Goal: Task Accomplishment & Management: Use online tool/utility

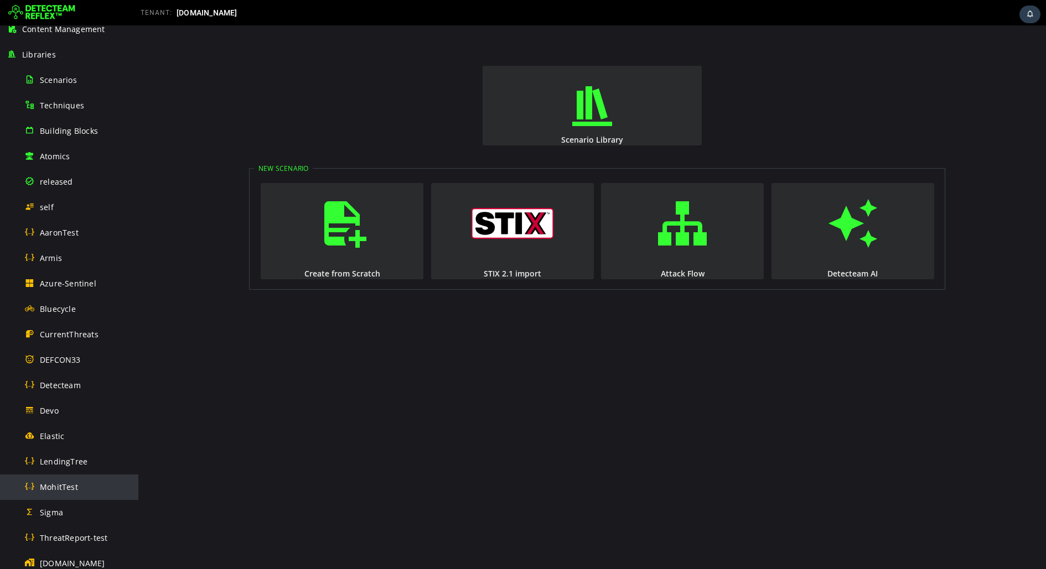
scroll to position [106, 0]
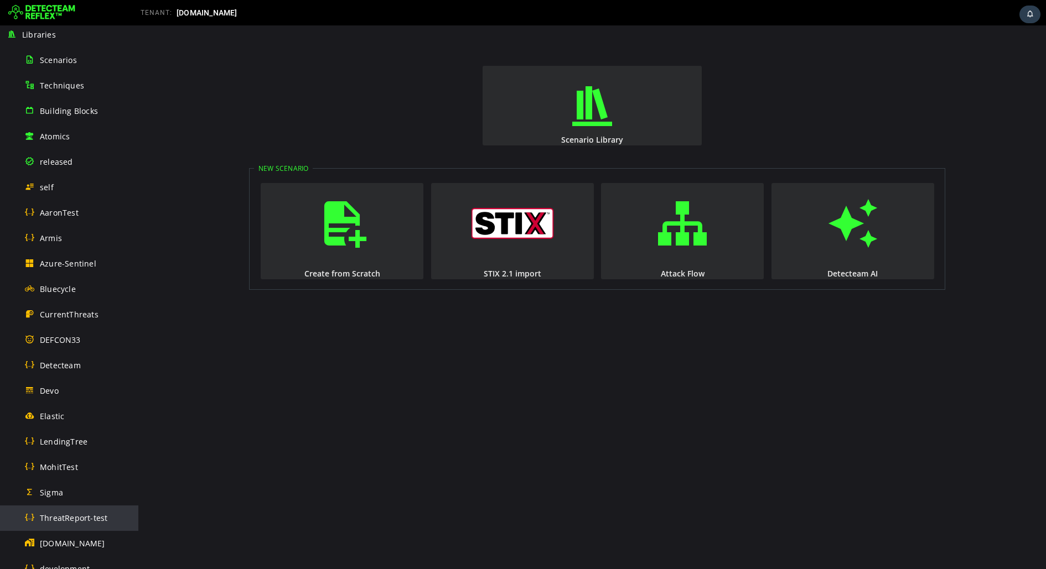
click at [67, 518] on span "ThreatReport-test" at bounding box center [74, 518] width 68 height 11
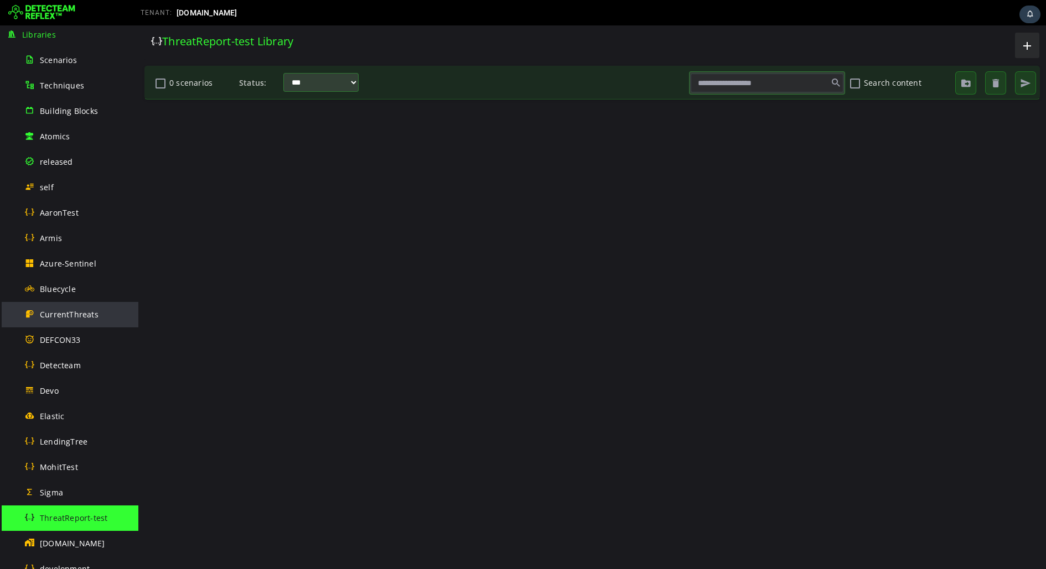
click at [86, 315] on span "CurrentThreats" at bounding box center [69, 314] width 59 height 11
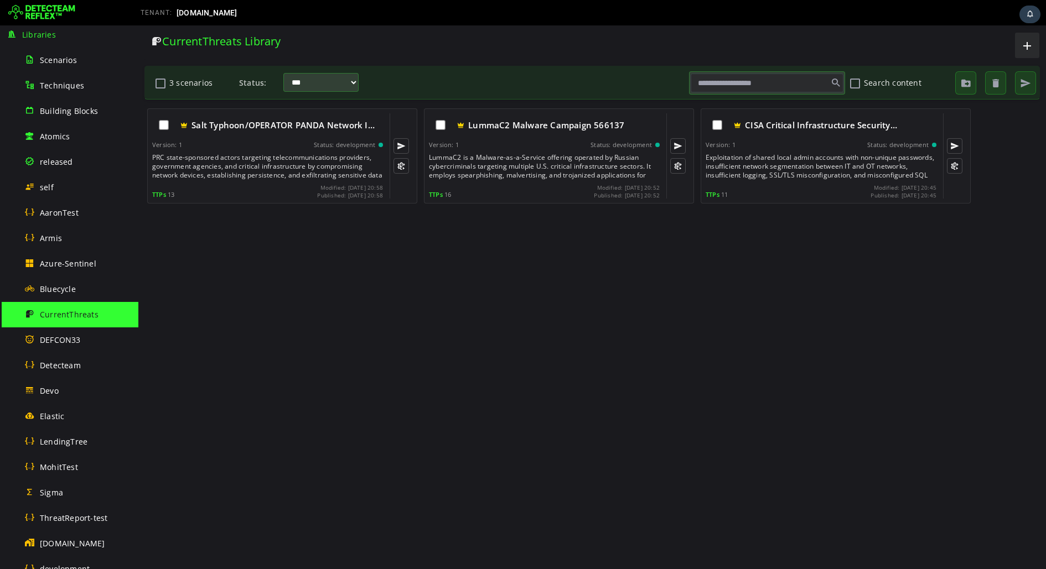
click at [53, 19] on img at bounding box center [41, 13] width 67 height 18
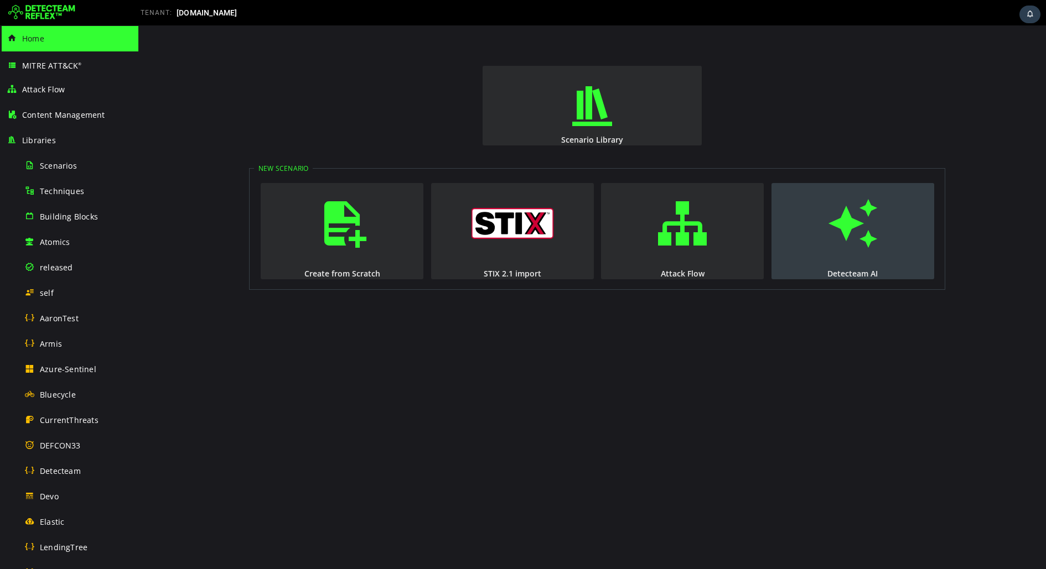
click at [847, 253] on span "button" at bounding box center [852, 223] width 11 height 75
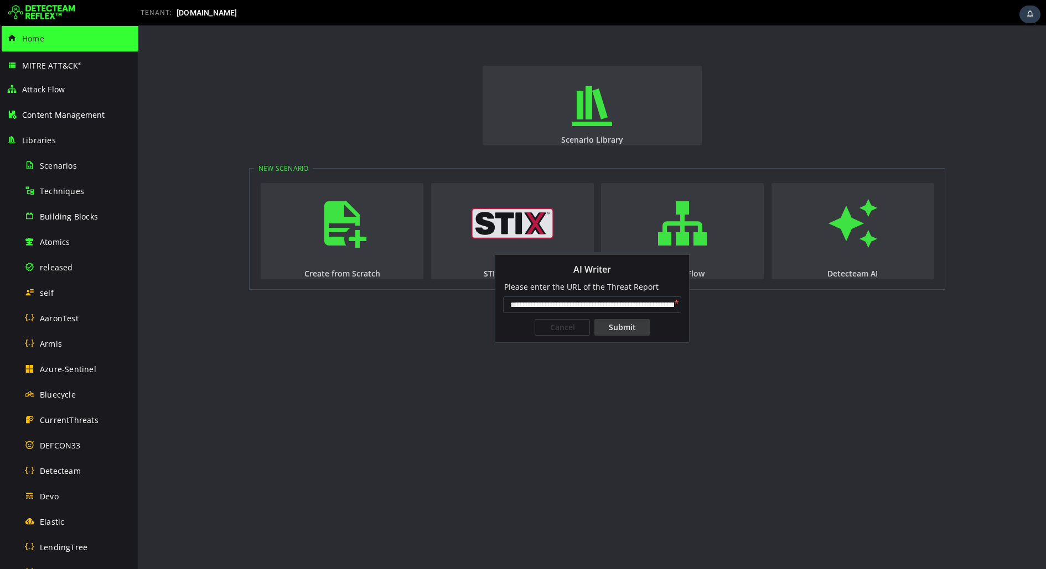
scroll to position [0, 89]
type input "**********"
click at [611, 330] on div "Submit" at bounding box center [621, 327] width 55 height 17
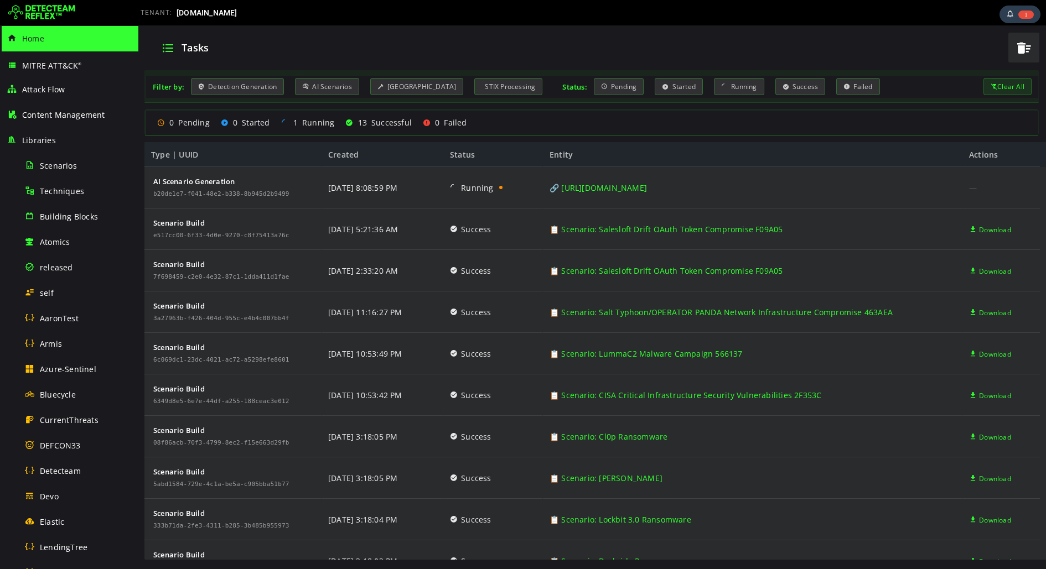
click at [37, 6] on img at bounding box center [41, 13] width 67 height 18
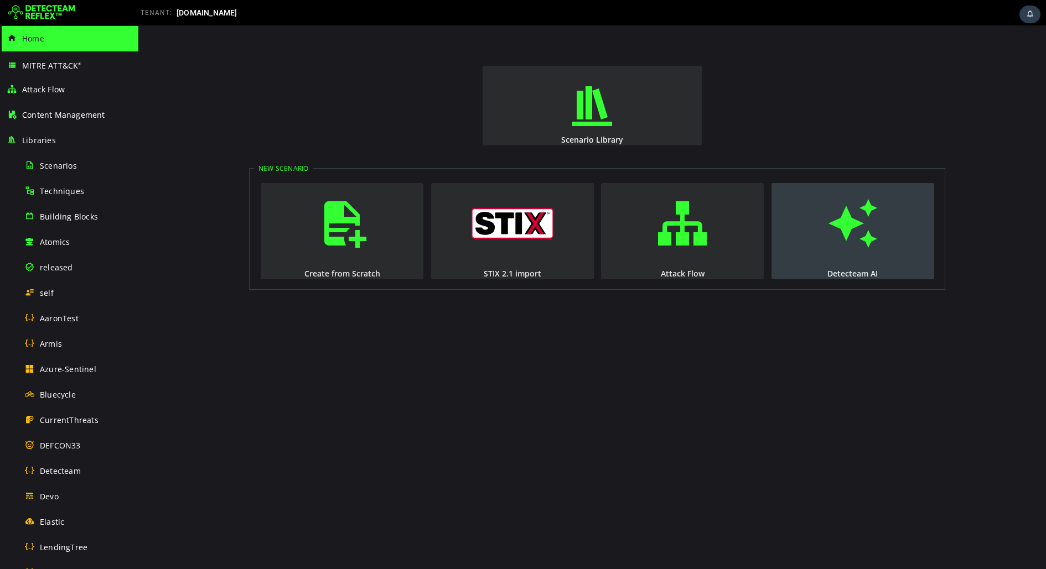
click at [847, 240] on span "button" at bounding box center [852, 223] width 11 height 75
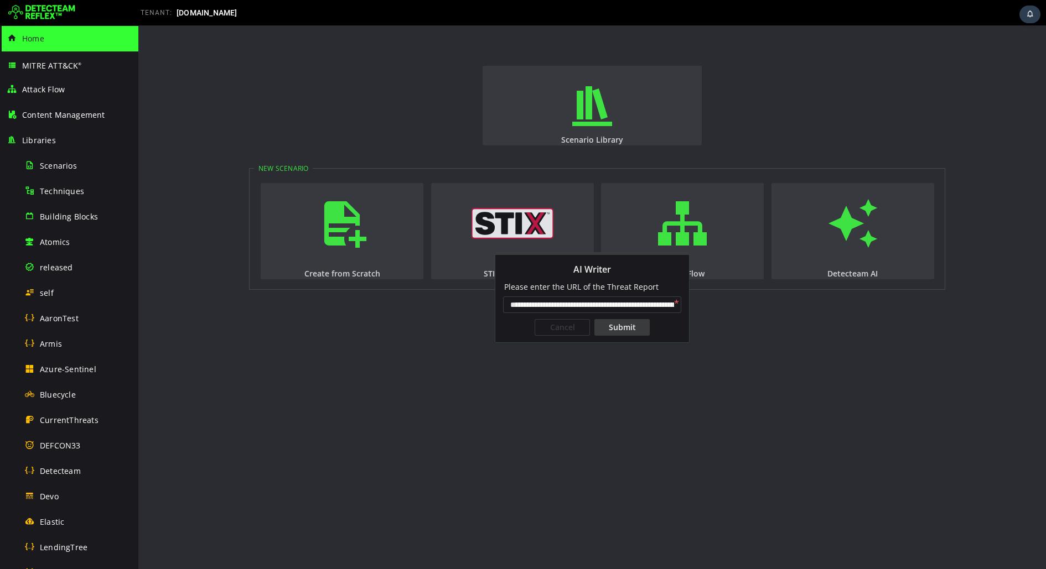
scroll to position [0, 89]
type input "**********"
click at [641, 328] on div "Submit" at bounding box center [621, 327] width 55 height 17
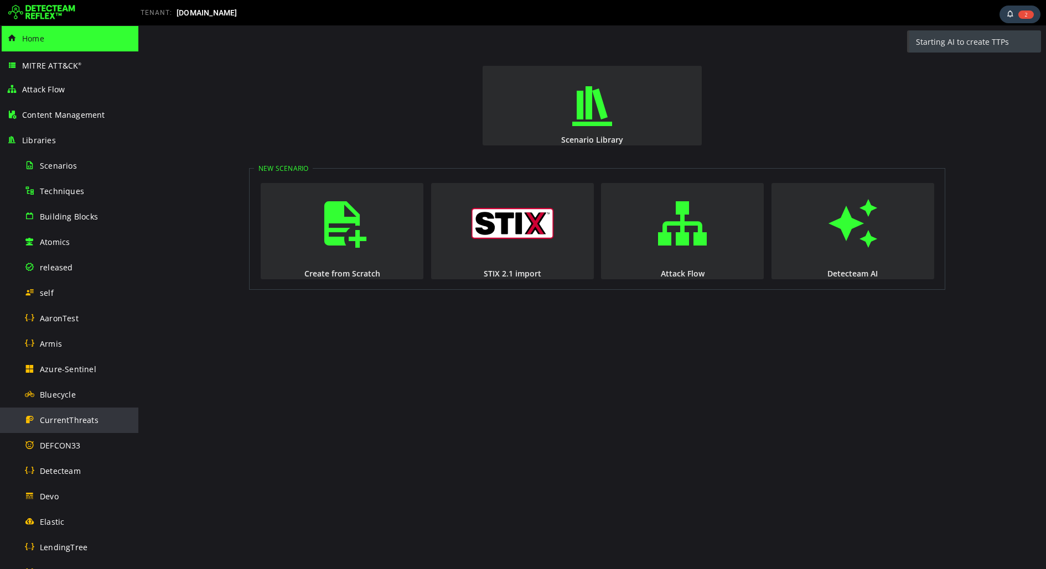
click at [70, 424] on span "CurrentThreats" at bounding box center [69, 420] width 59 height 11
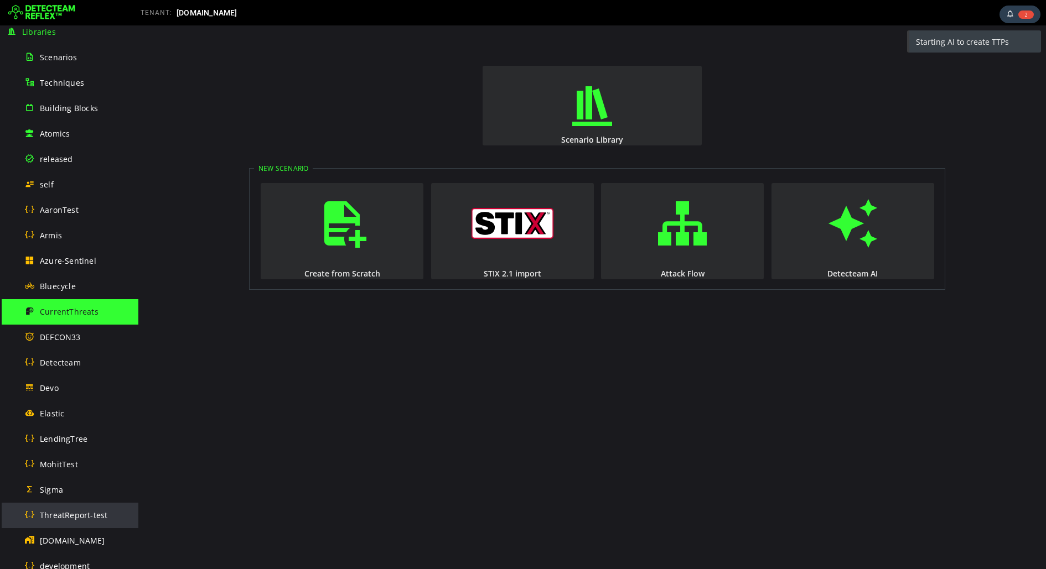
scroll to position [126, 0]
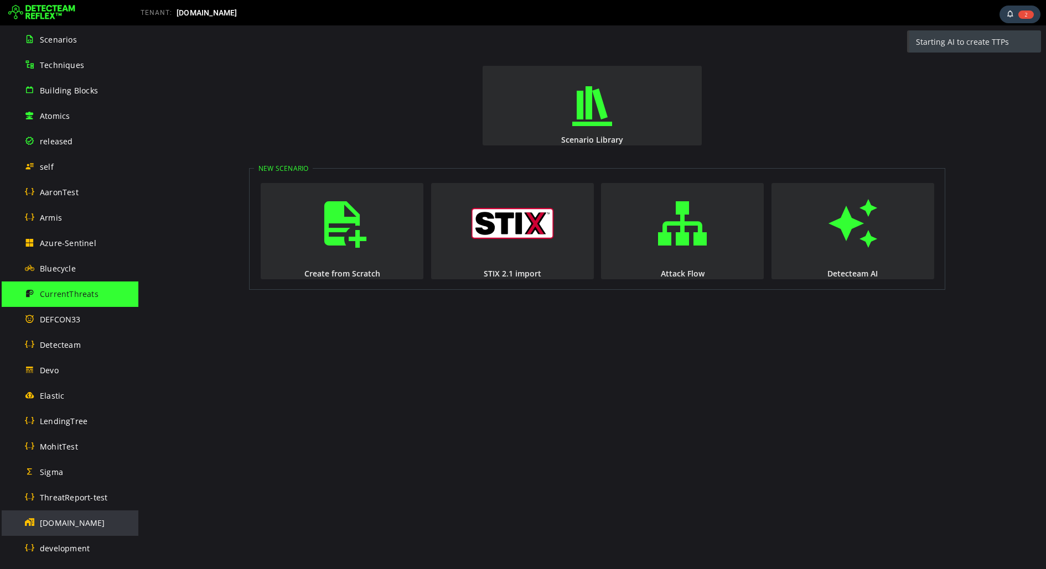
click at [59, 518] on span "[DOMAIN_NAME]" at bounding box center [72, 523] width 65 height 11
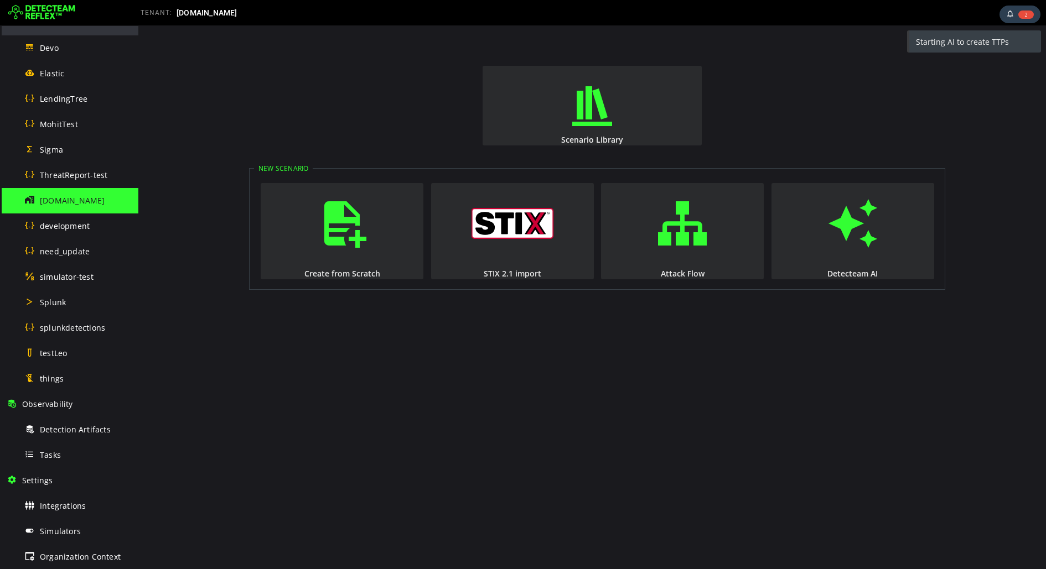
scroll to position [485, 0]
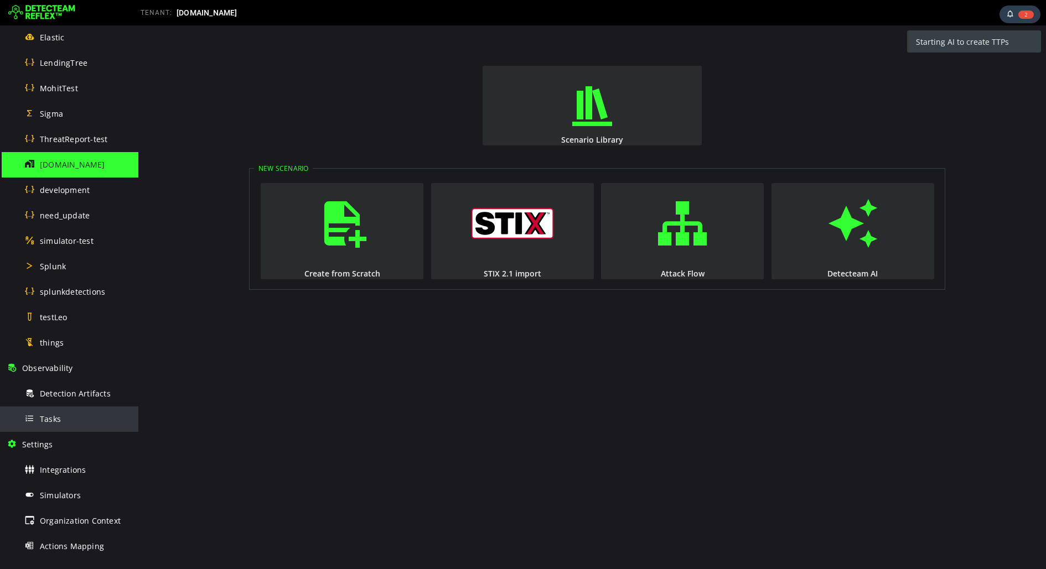
click at [69, 429] on div "Tasks" at bounding box center [77, 419] width 107 height 25
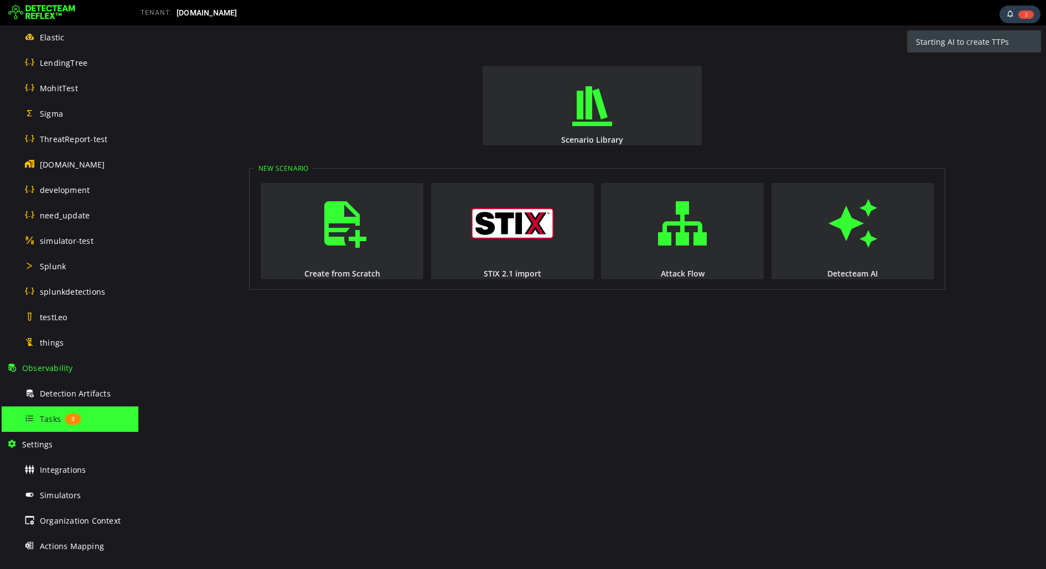
click at [61, 6] on img at bounding box center [41, 13] width 67 height 18
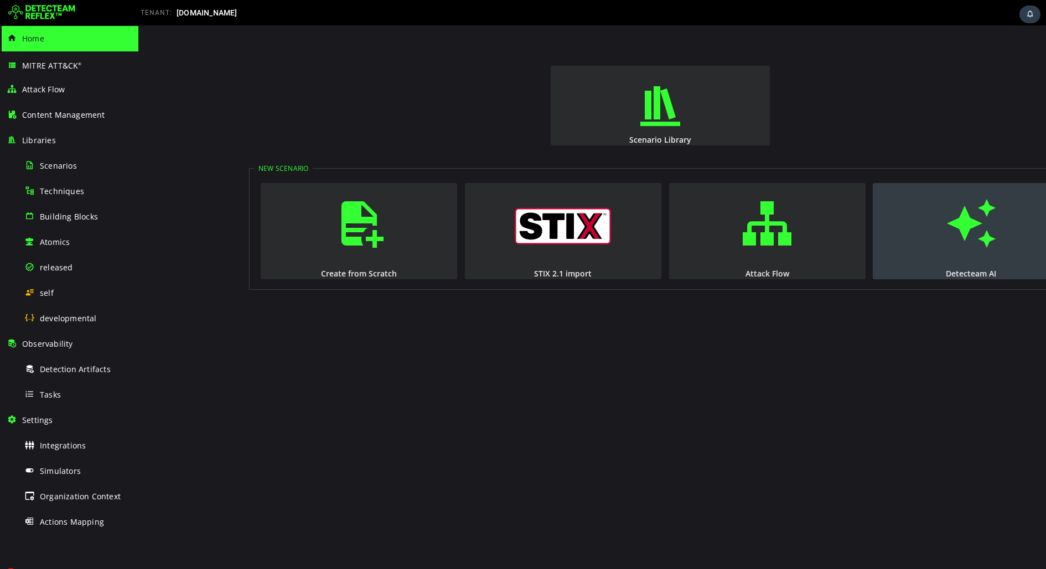
click at [937, 250] on button "Detecteam AI" at bounding box center [971, 231] width 196 height 96
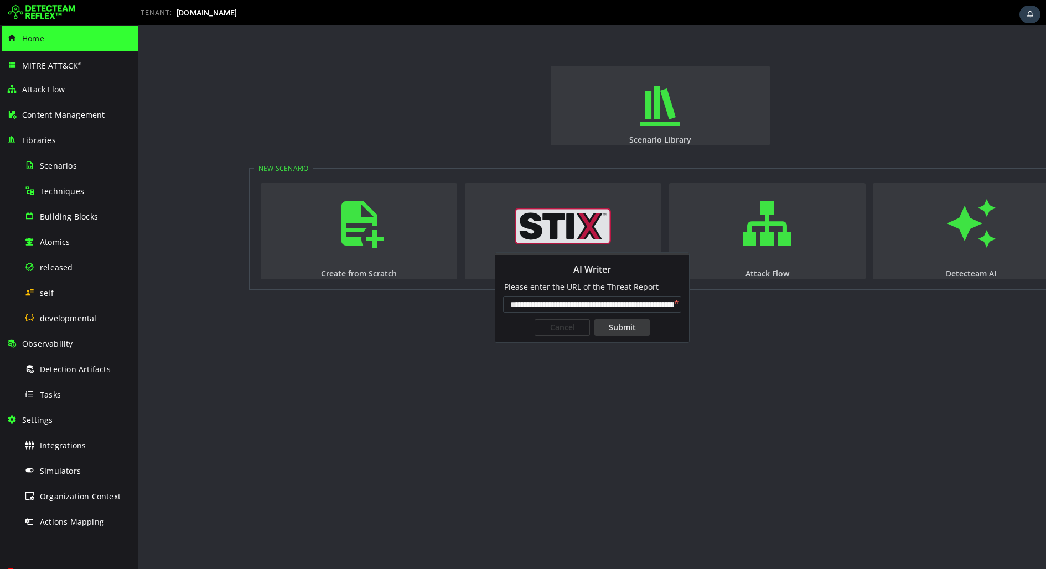
scroll to position [0, 89]
type input "**********"
click at [617, 324] on div "Submit" at bounding box center [621, 327] width 55 height 17
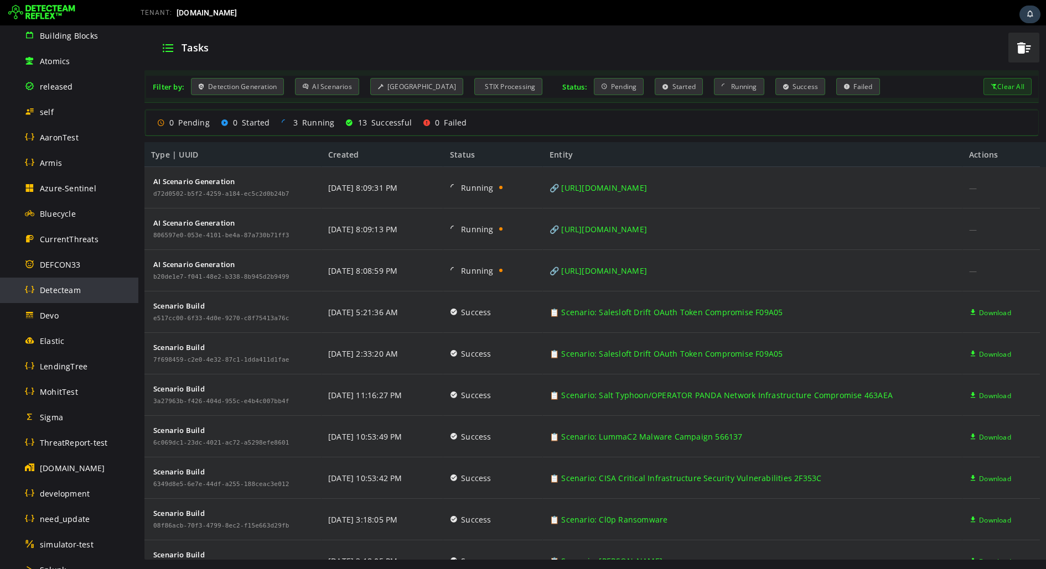
scroll to position [184, 0]
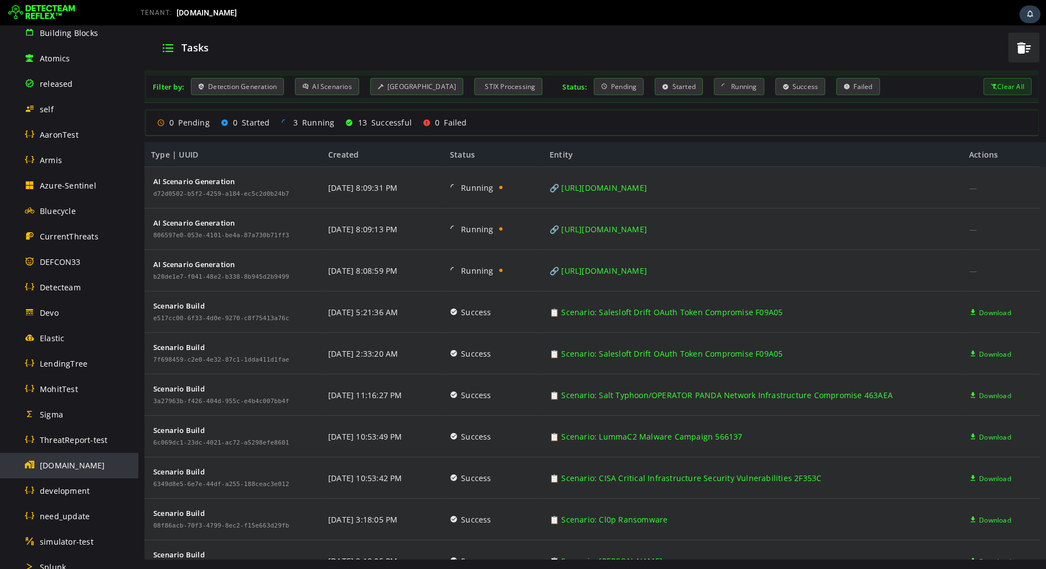
click at [57, 465] on span "[DOMAIN_NAME]" at bounding box center [72, 465] width 65 height 11
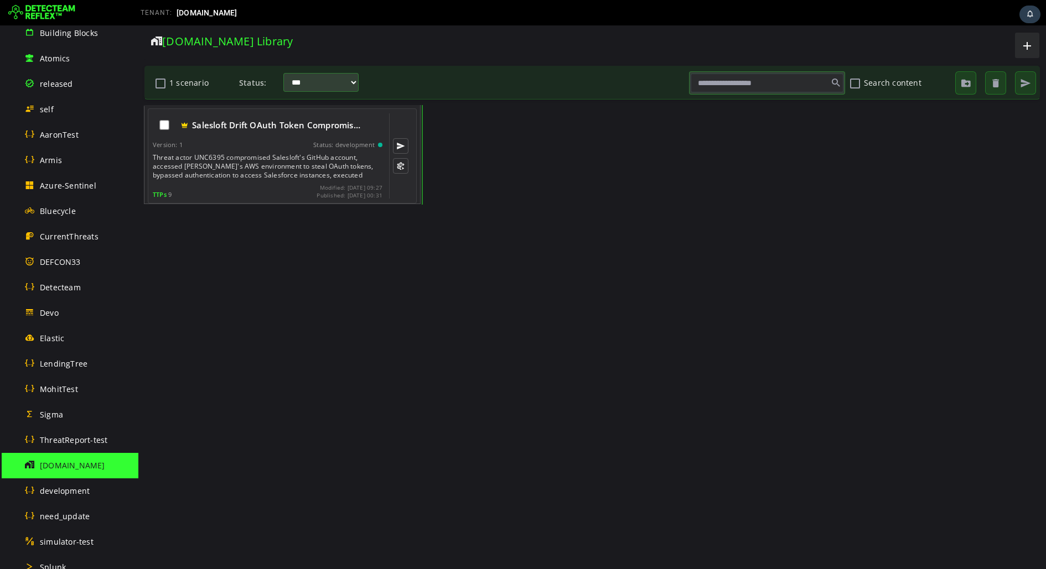
click at [324, 142] on div "Status: development" at bounding box center [343, 145] width 61 height 8
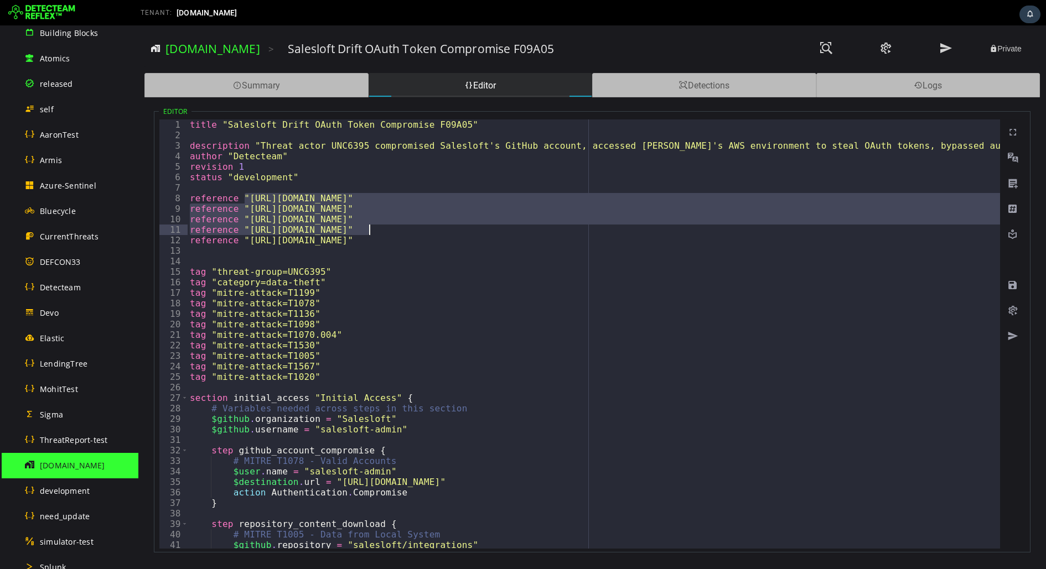
drag, startPoint x: 245, startPoint y: 198, endPoint x: 707, endPoint y: 226, distance: 462.3
click at [707, 226] on div "title "Salesloft Drift OAuth Token Compromise F09A05" description "Threat actor…" at bounding box center [1039, 345] width 1702 height 450
type textarea "**********"
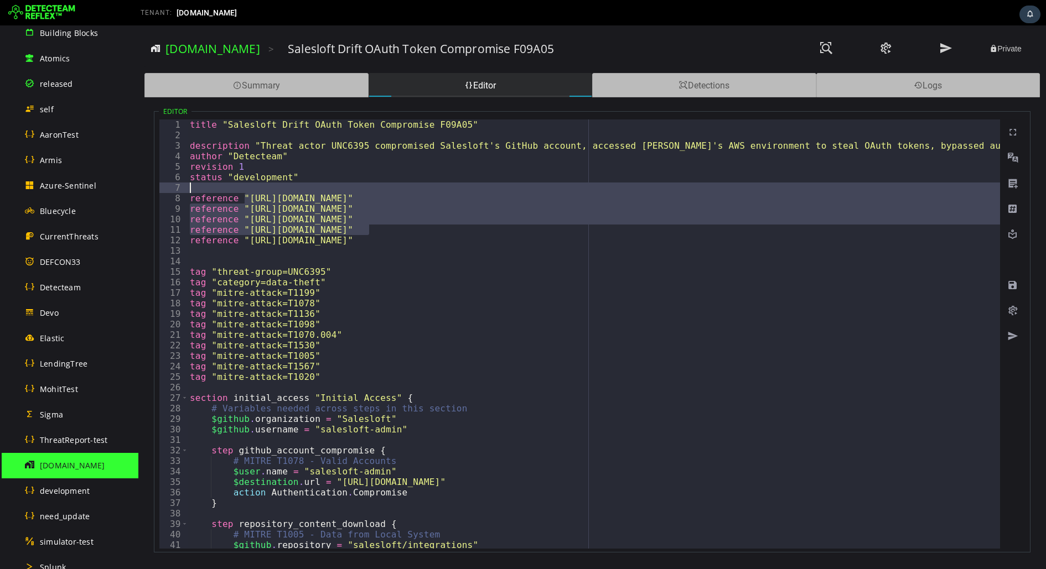
type textarea "**********"
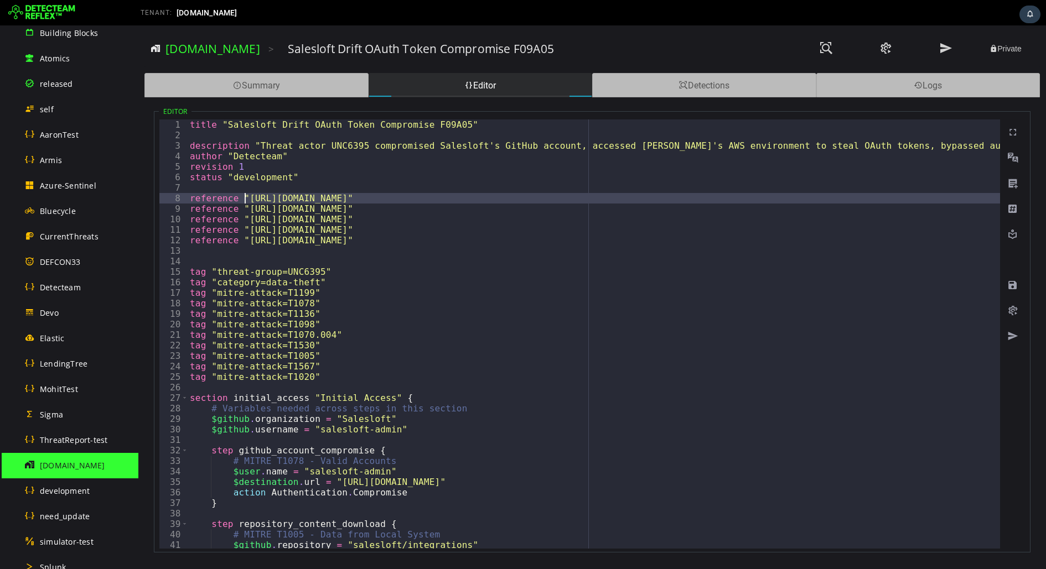
click at [275, 198] on div "title "Salesloft Drift OAuth Token Compromise F09A05" description "Threat actor…" at bounding box center [1039, 345] width 1702 height 450
click at [242, 195] on div "title "Salesloft Drift OAuth Token Compromise F09A05" description "Threat actor…" at bounding box center [1039, 345] width 1702 height 450
click at [783, 196] on div "title "Salesloft Drift OAuth Token Compromise F09A05" description "Threat actor…" at bounding box center [1039, 345] width 1702 height 450
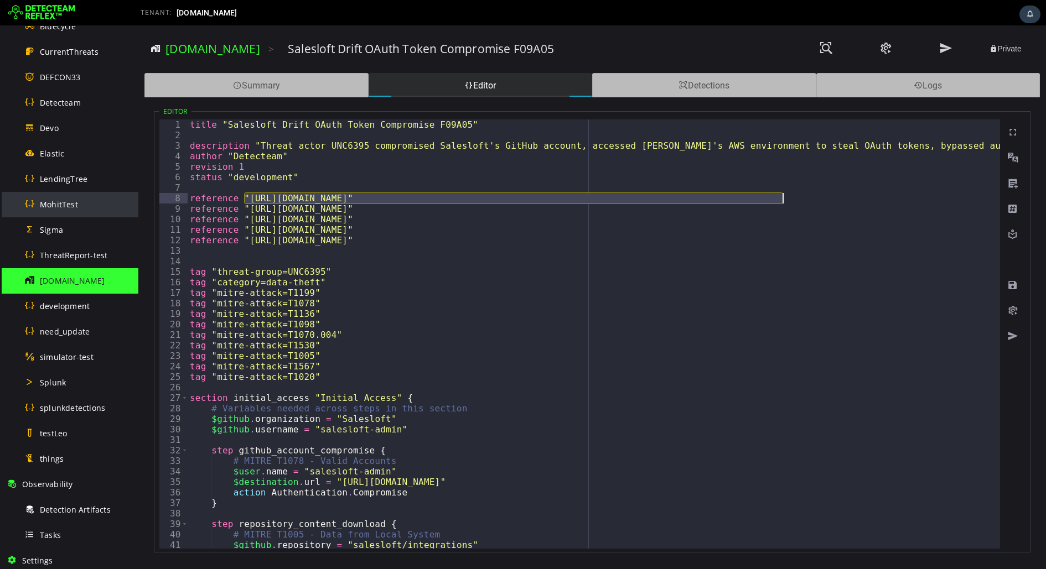
scroll to position [380, 0]
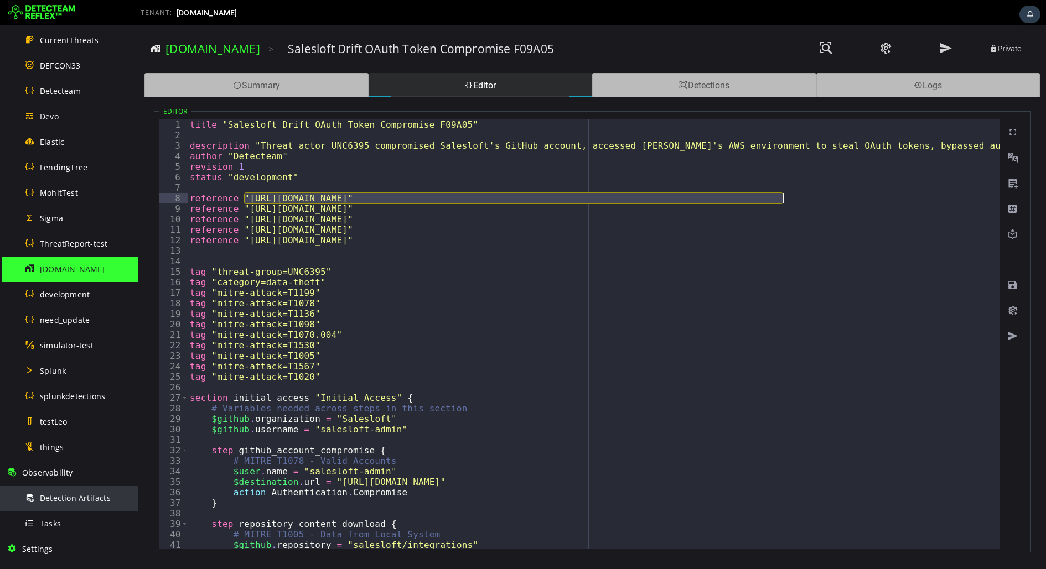
click at [59, 488] on div "Detection Artifacts" at bounding box center [77, 498] width 107 height 25
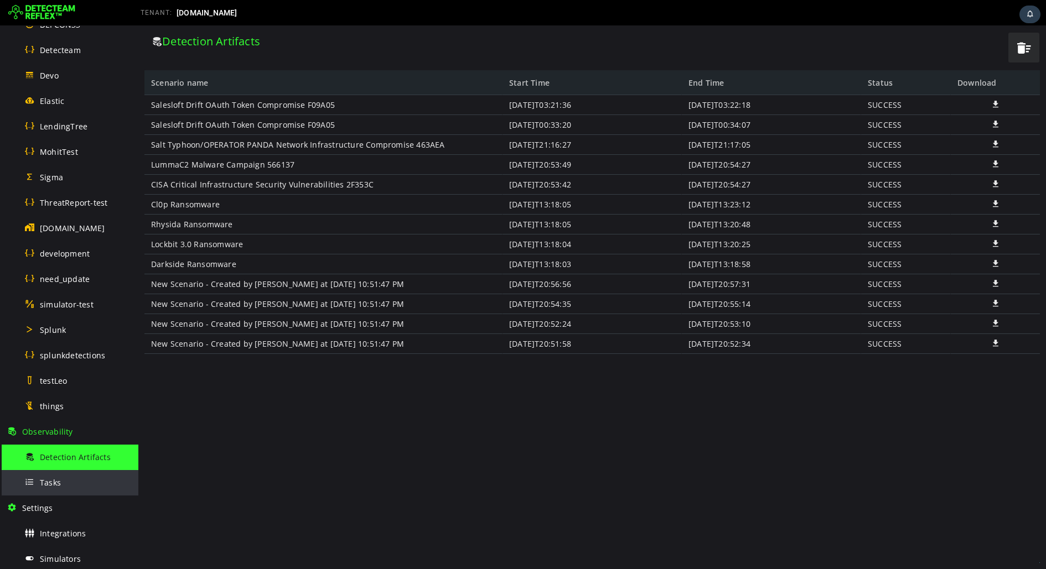
scroll to position [420, 0]
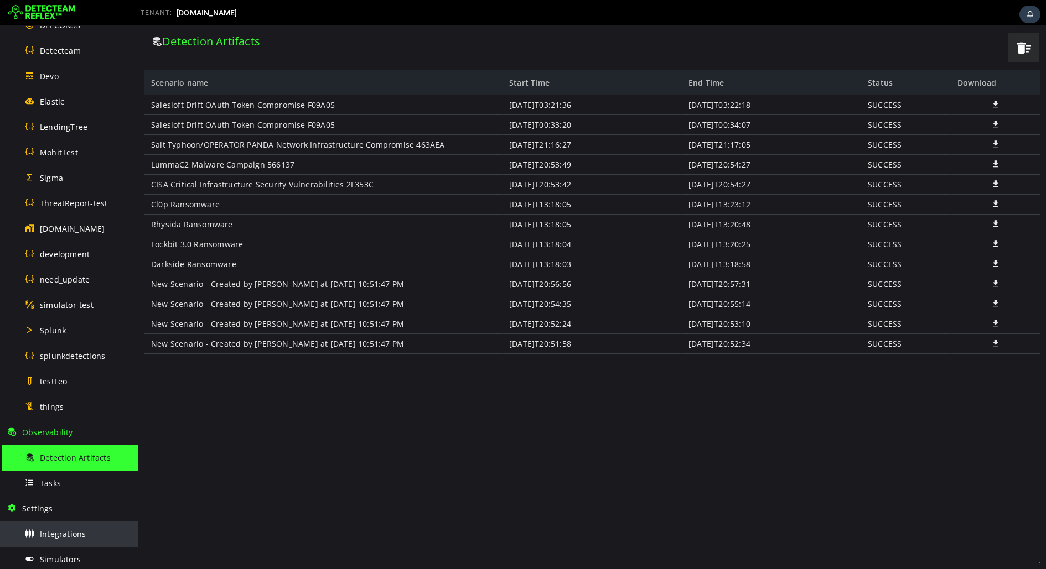
click at [53, 534] on span "Integrations" at bounding box center [63, 534] width 46 height 11
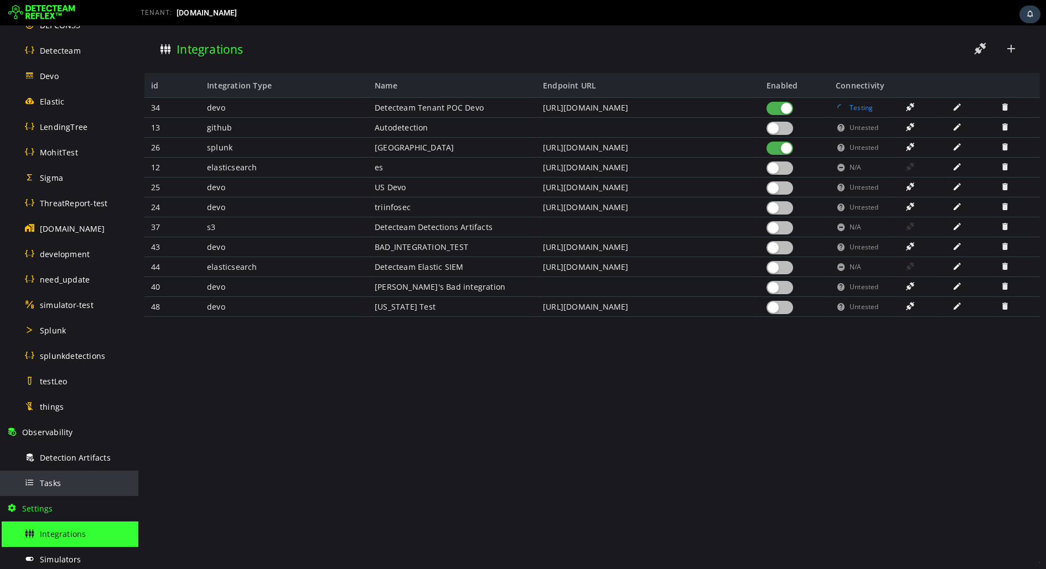
click at [82, 483] on div "Tasks" at bounding box center [77, 483] width 107 height 25
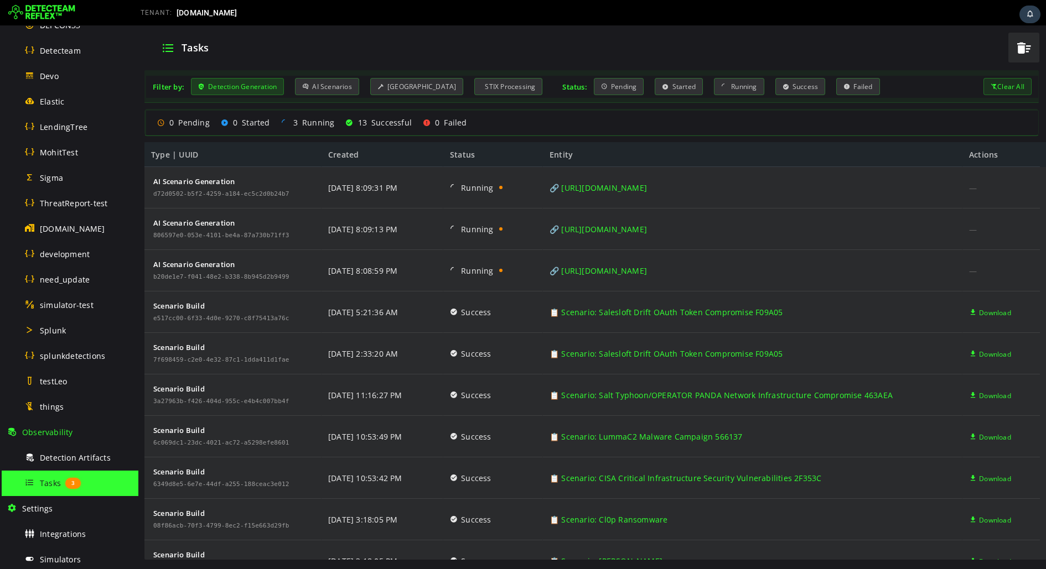
click at [267, 89] on div "Detection Generation" at bounding box center [237, 86] width 93 height 17
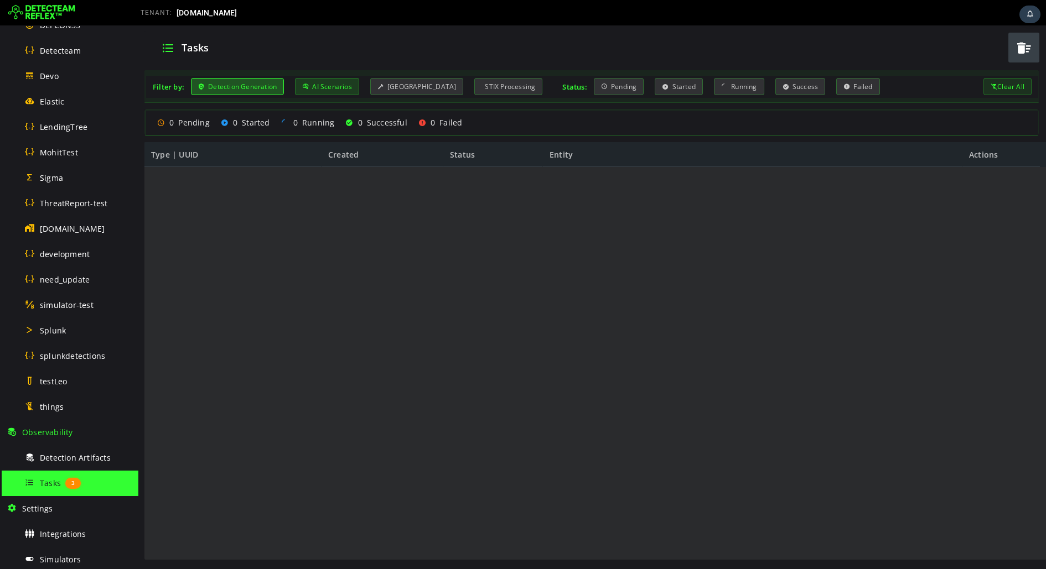
click at [336, 85] on div "AI Scenarios" at bounding box center [327, 86] width 64 height 17
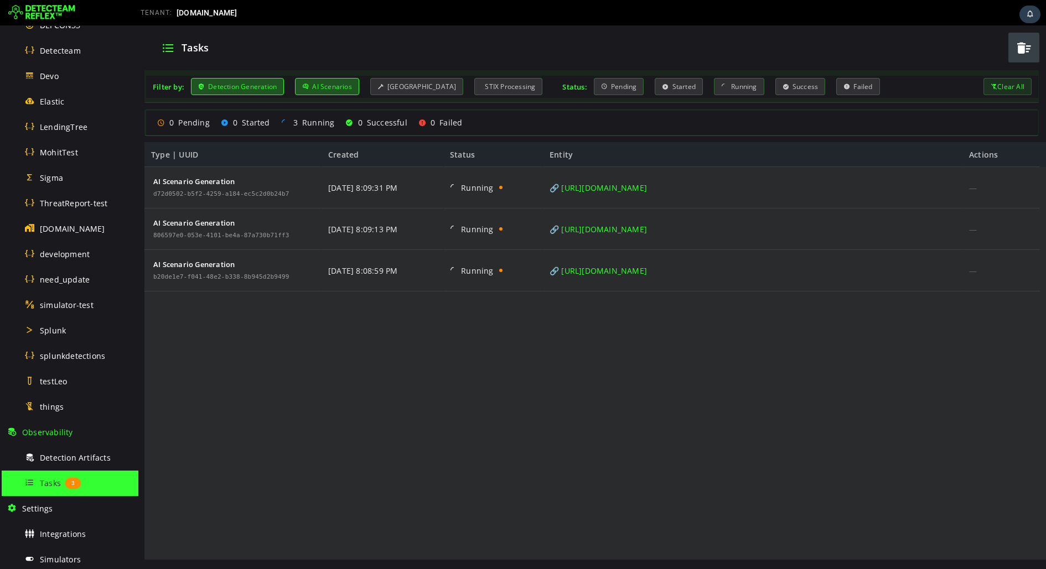
click at [262, 85] on div "Detection Generation" at bounding box center [237, 86] width 93 height 17
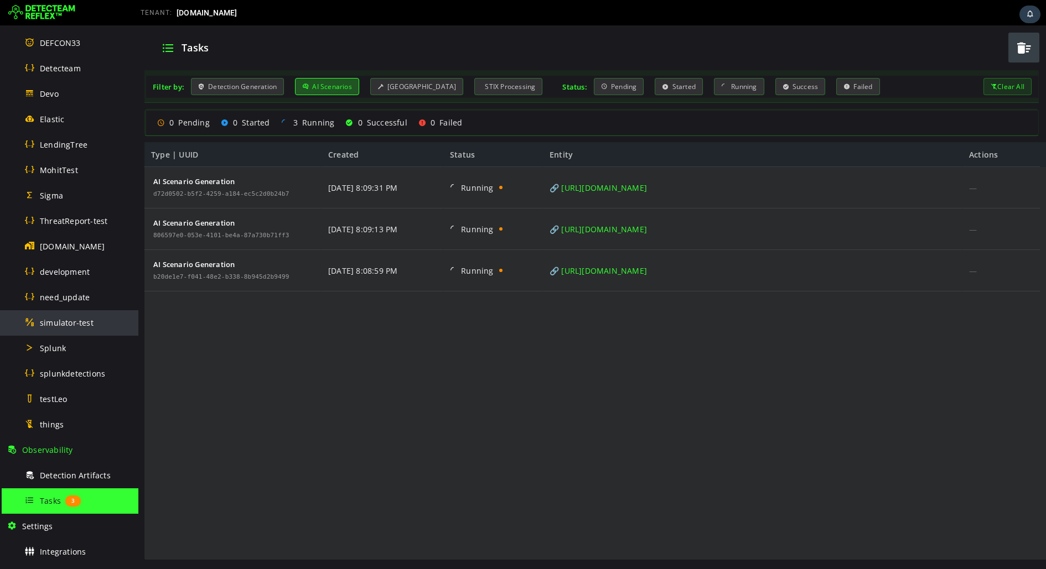
scroll to position [396, 0]
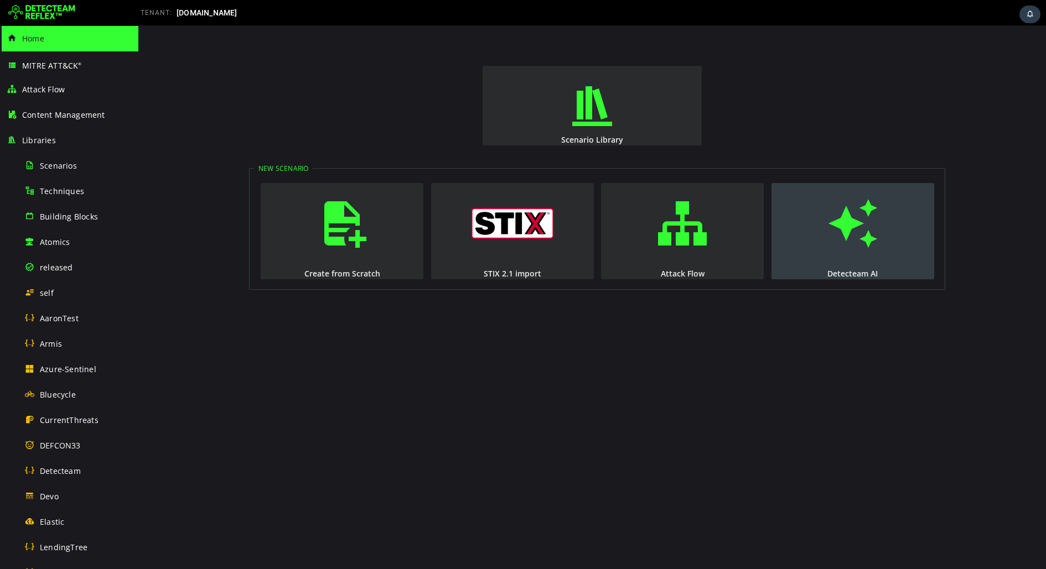
click at [824, 276] on div "Detecteam AI" at bounding box center [852, 273] width 165 height 11
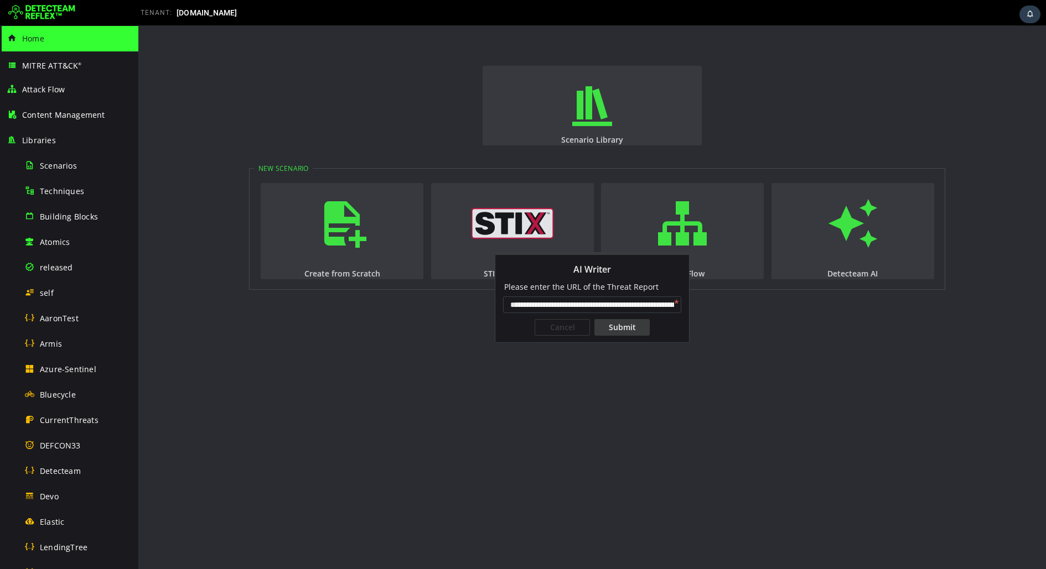
scroll to position [0, 89]
type input "**********"
click at [632, 323] on div "Submit" at bounding box center [621, 327] width 55 height 17
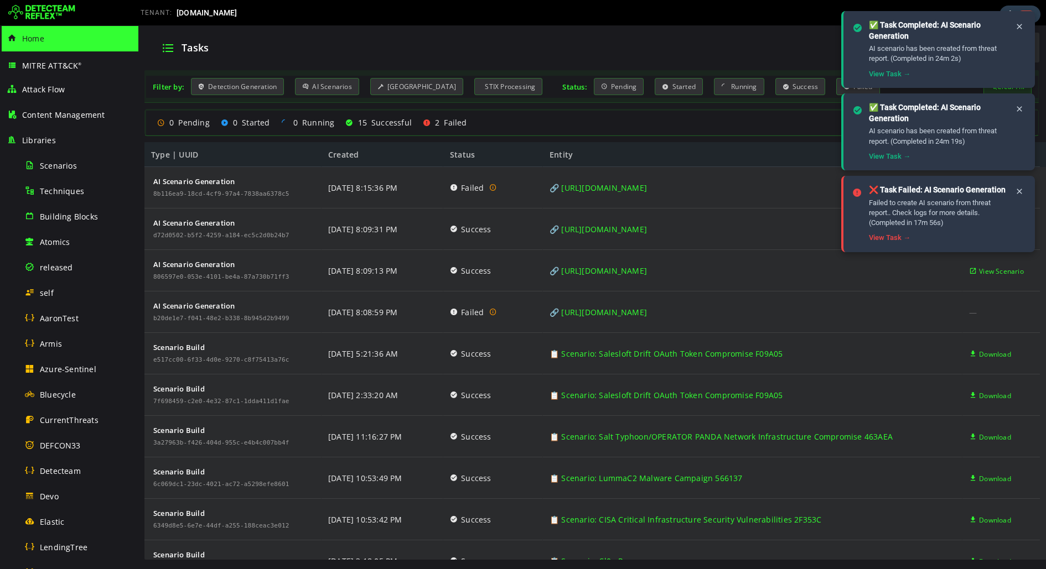
click at [35, 8] on img at bounding box center [41, 13] width 67 height 18
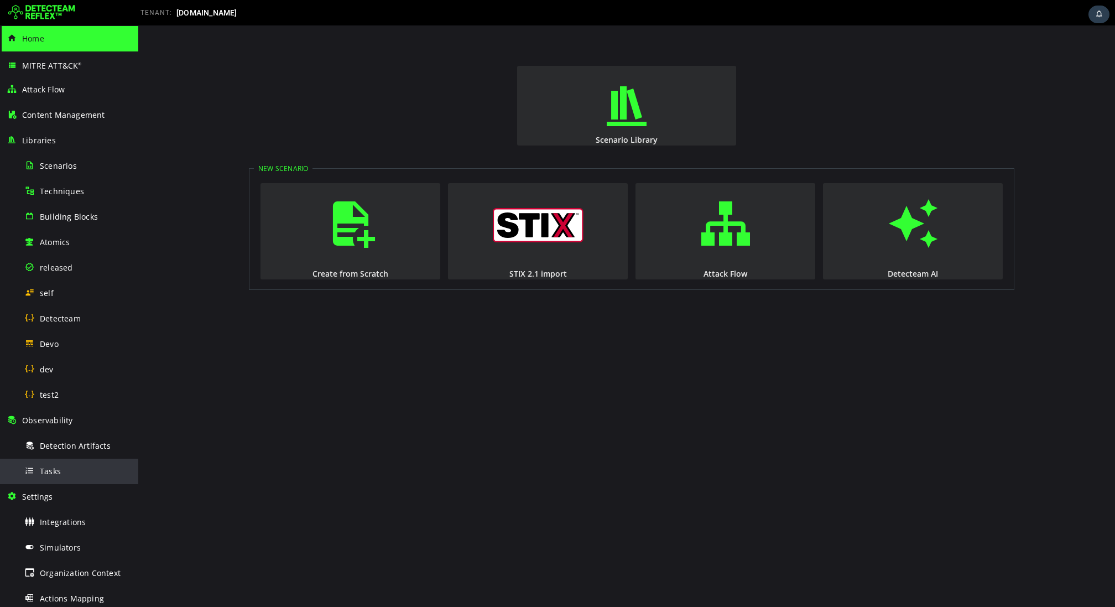
scroll to position [81, 0]
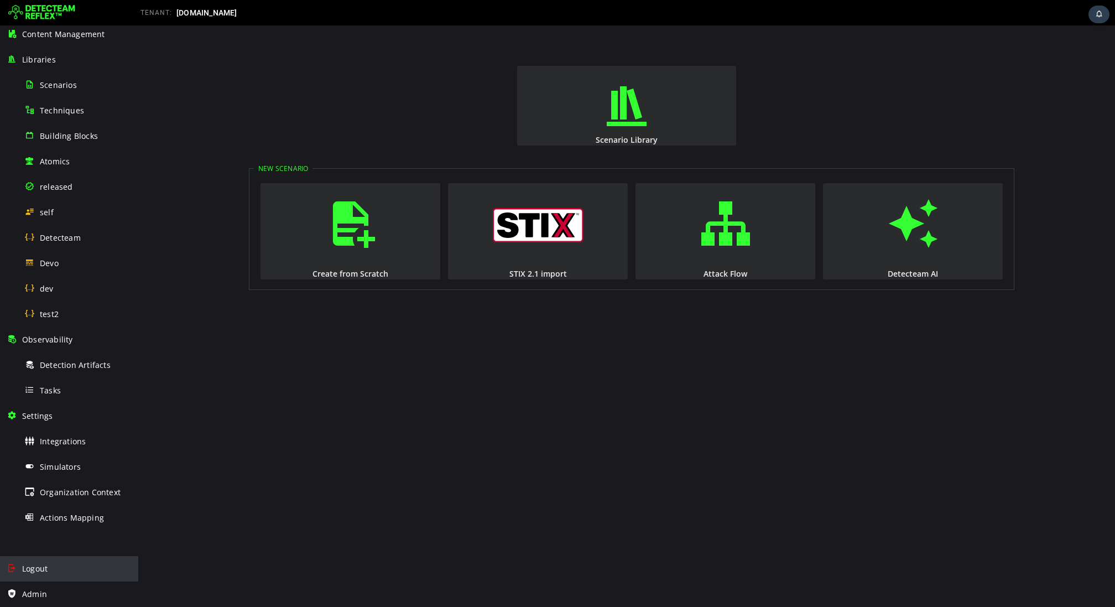
click at [46, 572] on span "Logout" at bounding box center [34, 568] width 25 height 11
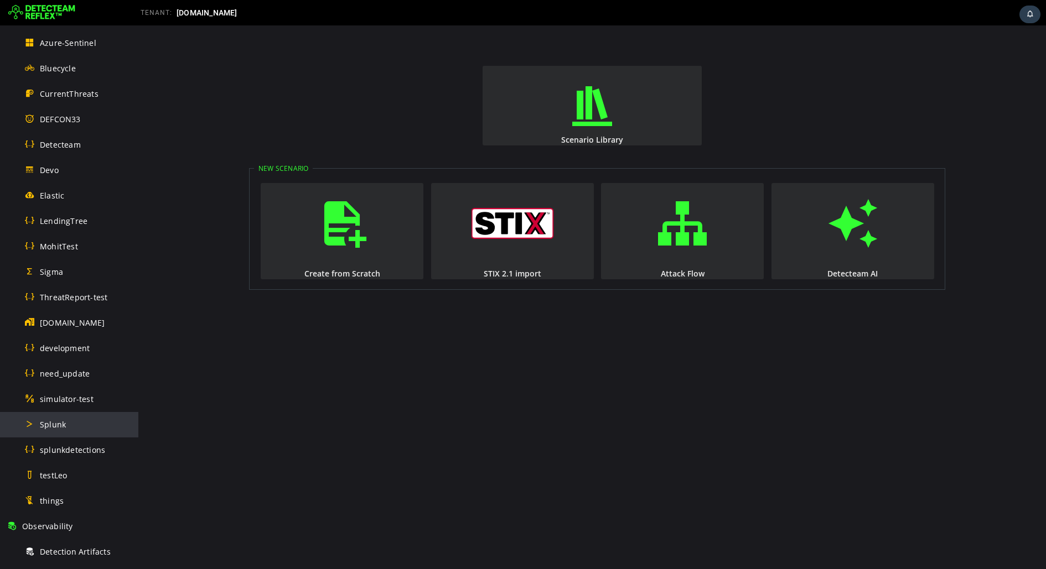
scroll to position [380, 0]
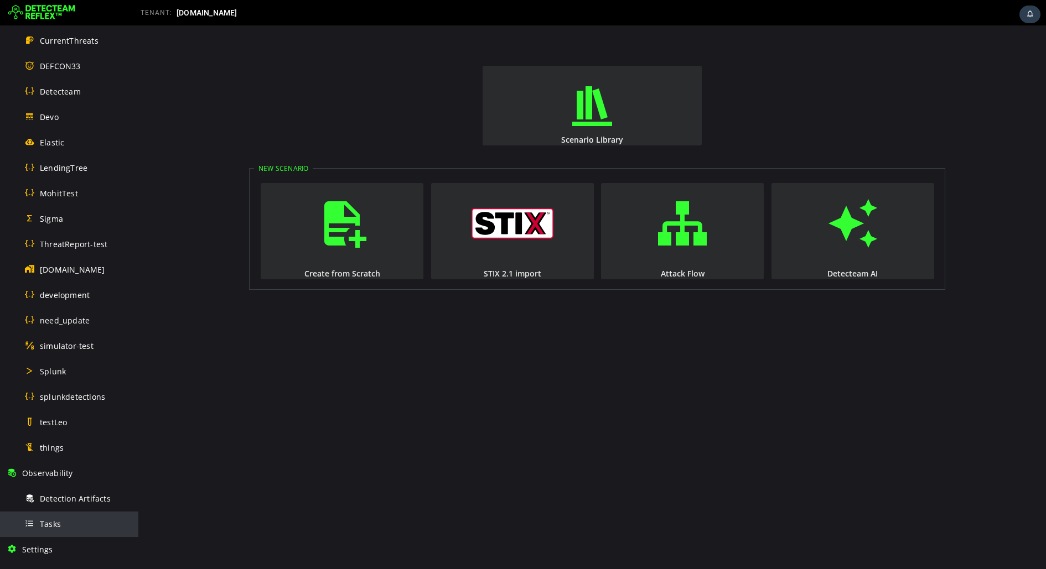
click at [68, 520] on div "Tasks" at bounding box center [77, 524] width 107 height 25
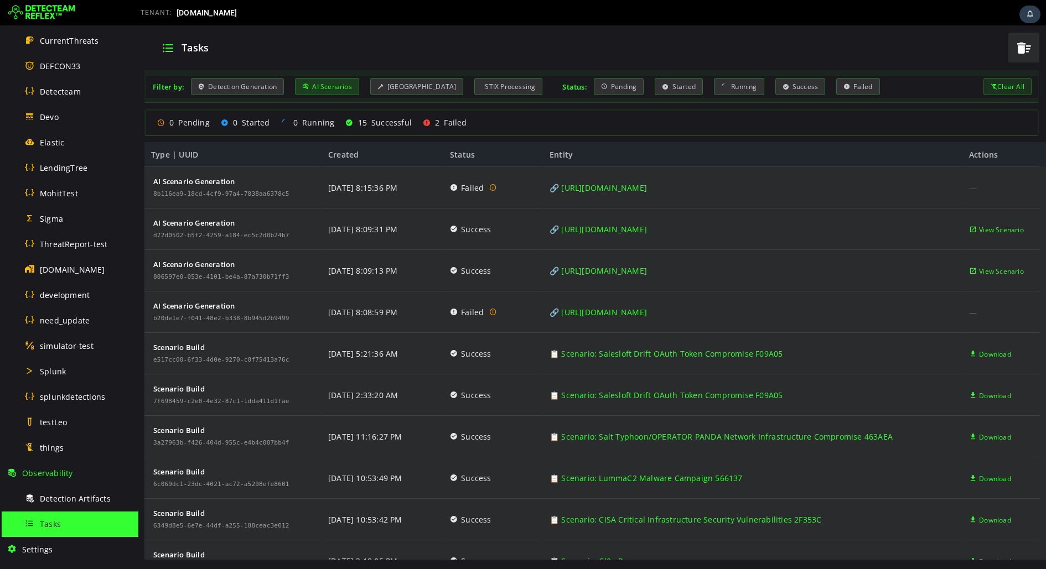
click at [348, 89] on div "AI Scenarios" at bounding box center [327, 86] width 64 height 17
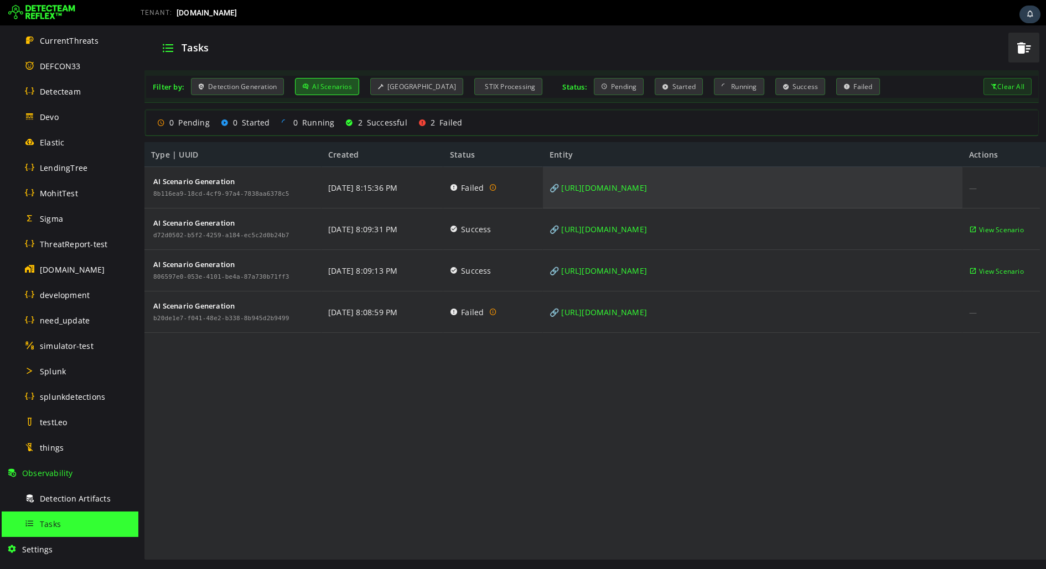
click at [647, 187] on link "🔗 https://www.cisa.gov/news-events/cybersecurity-advisories/aa25-203a" at bounding box center [597, 187] width 97 height 41
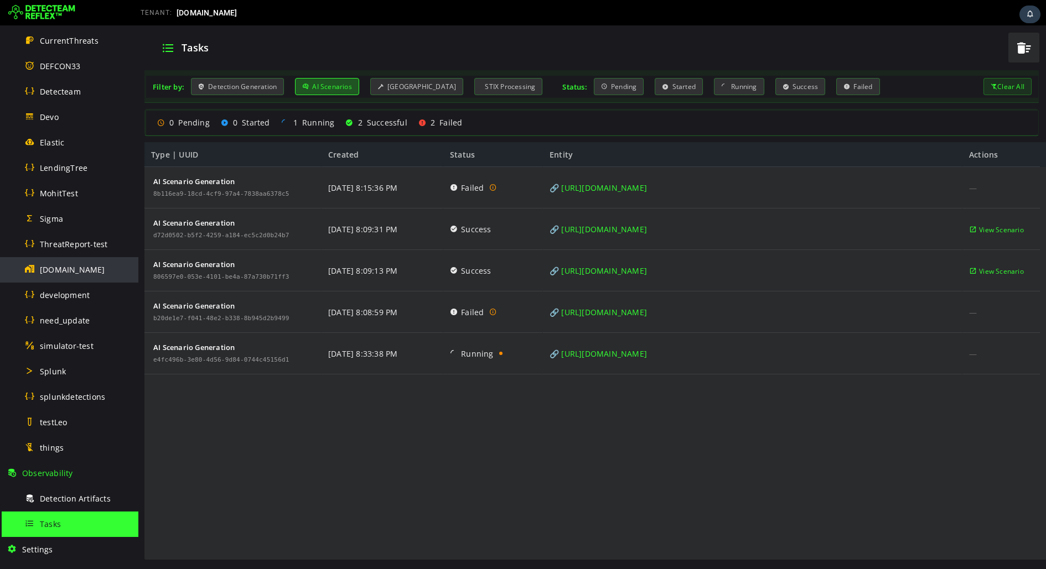
click at [86, 262] on div "[DOMAIN_NAME]" at bounding box center [77, 269] width 107 height 25
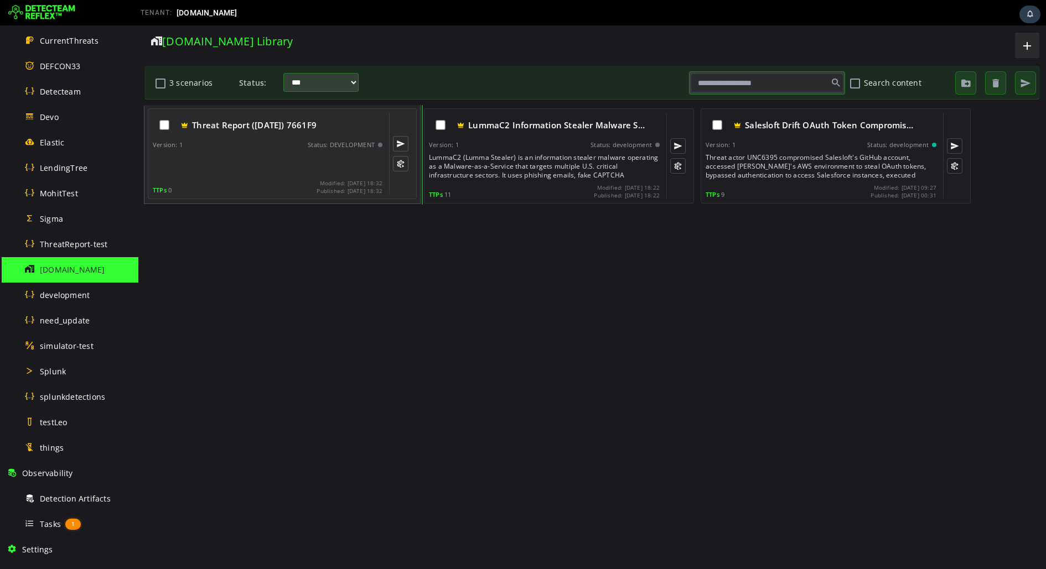
click at [251, 178] on div "Threat Report (09/11/2025) 7661F9 Version: 1 Status: DEVELOPMENT TTPs 0 Modifie…" at bounding box center [268, 153] width 230 height 81
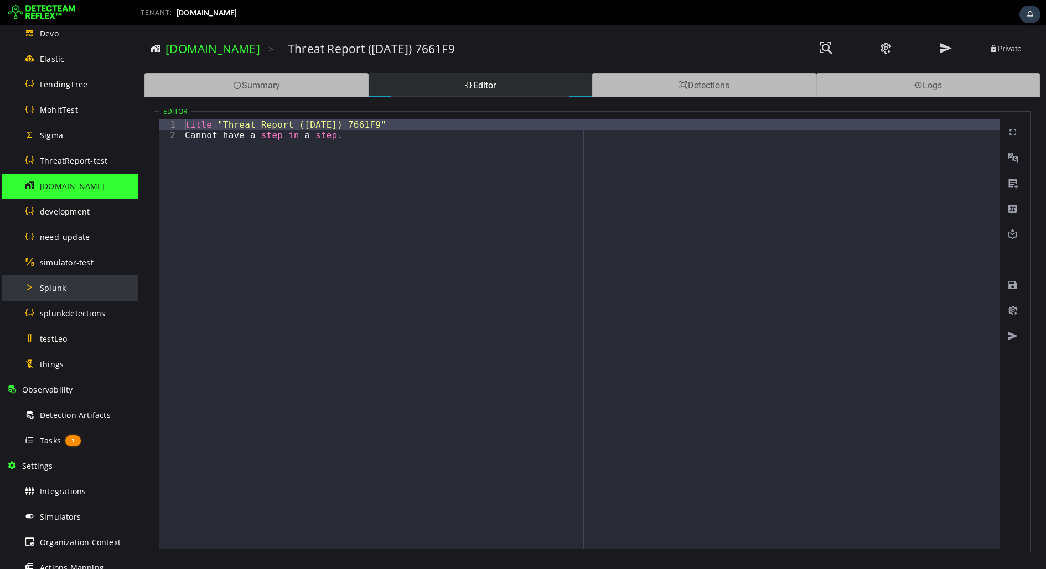
scroll to position [529, 0]
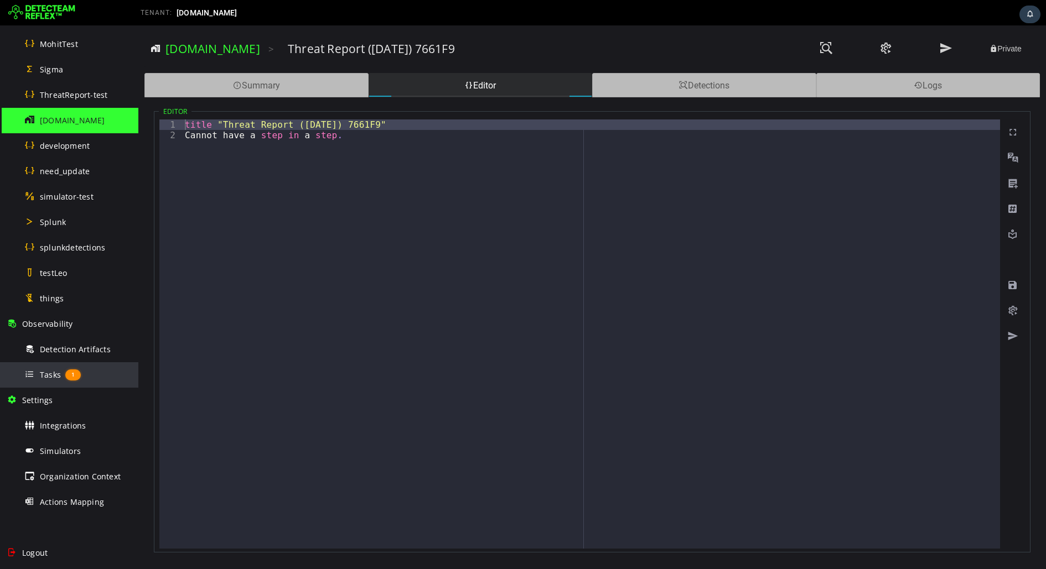
click at [49, 379] on div "Tasks 1" at bounding box center [77, 374] width 107 height 25
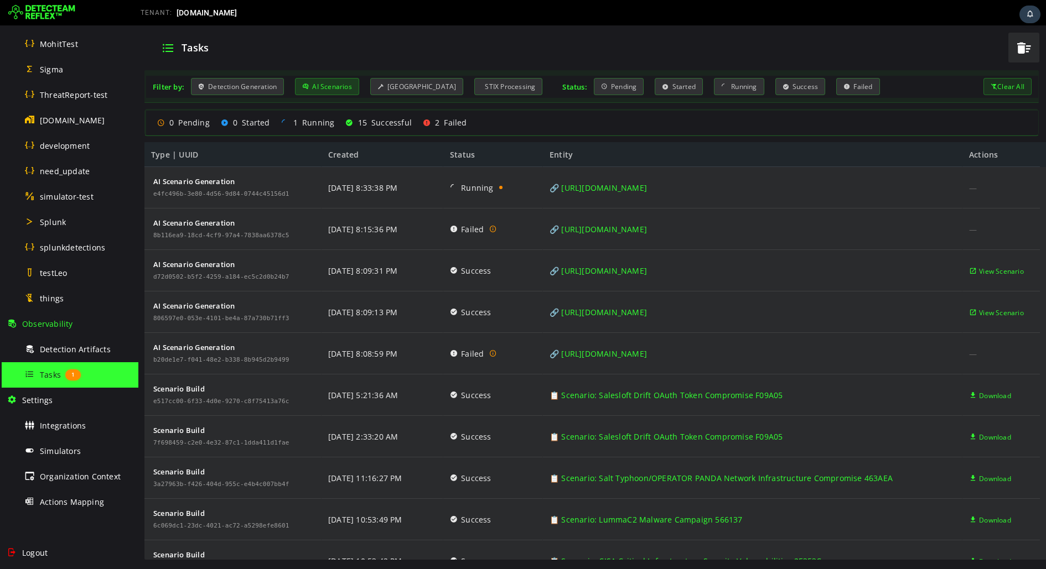
click at [335, 90] on div "AI Scenarios" at bounding box center [327, 86] width 64 height 17
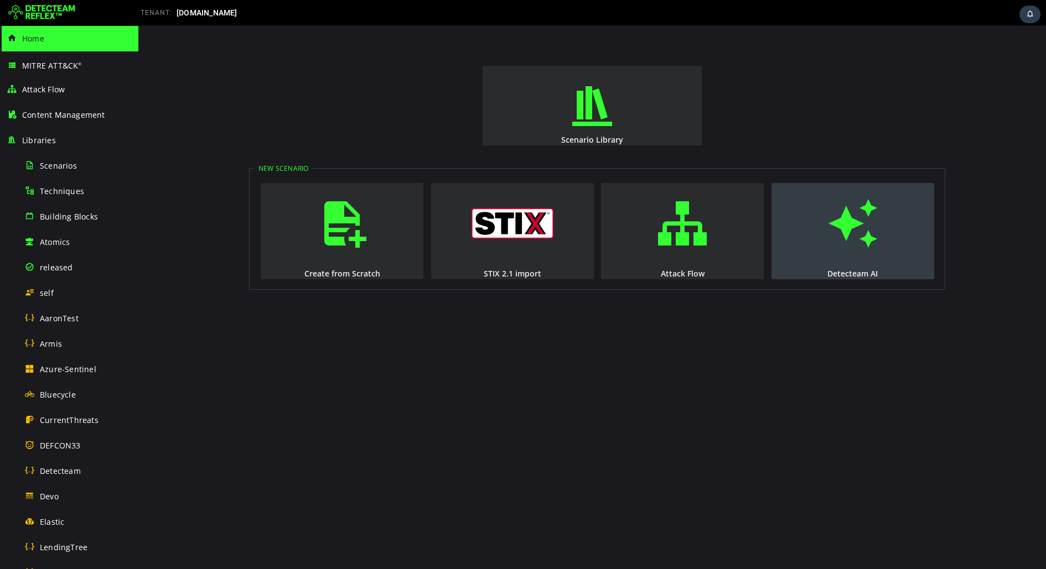
click at [840, 257] on button "Detecteam AI" at bounding box center [852, 231] width 163 height 96
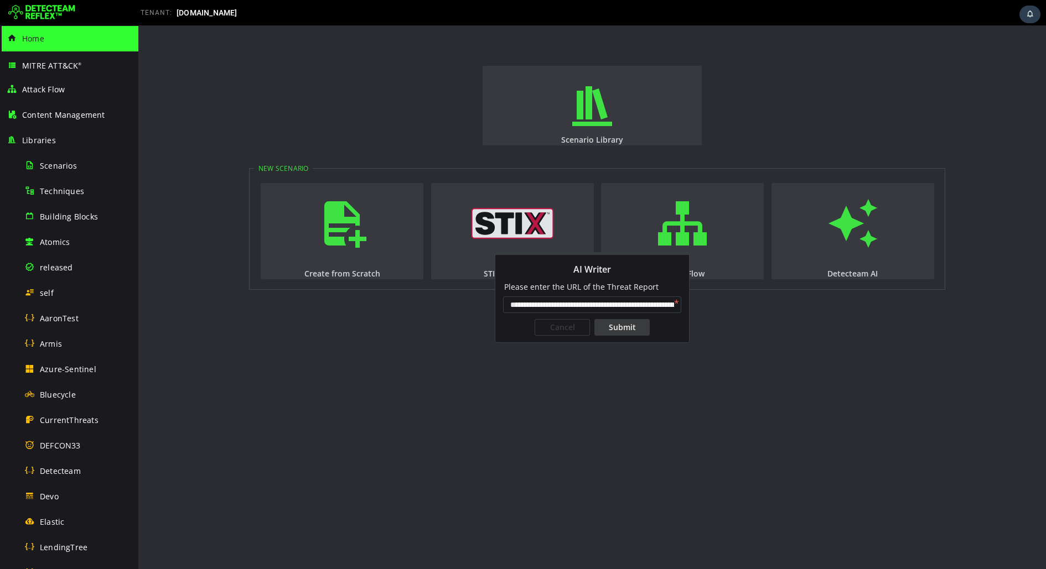
scroll to position [0, 89]
type input "**********"
click at [643, 326] on div "Submit" at bounding box center [621, 327] width 55 height 17
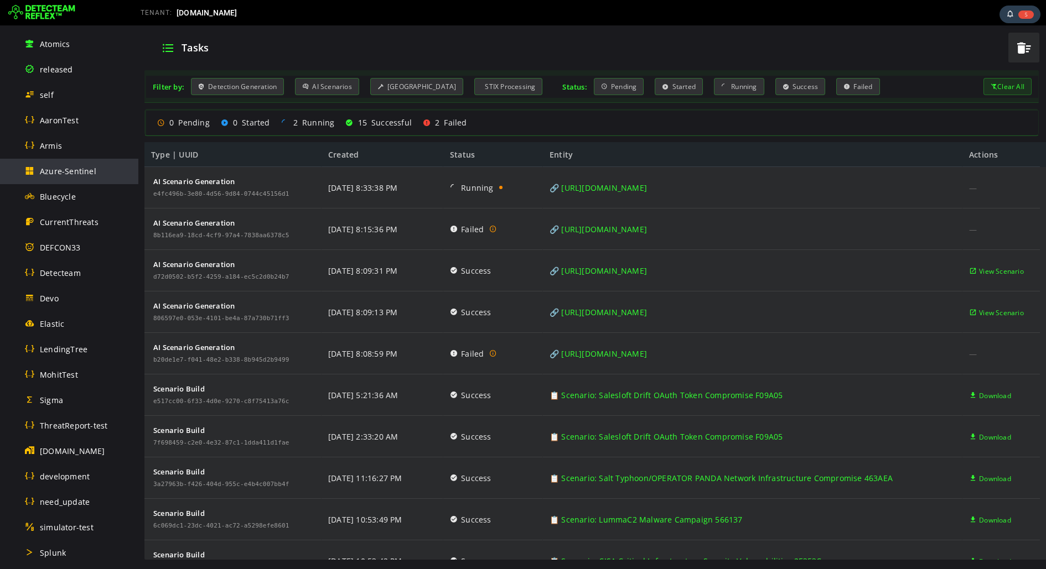
scroll to position [200, 0]
click at [58, 444] on span "[DOMAIN_NAME]" at bounding box center [72, 449] width 65 height 11
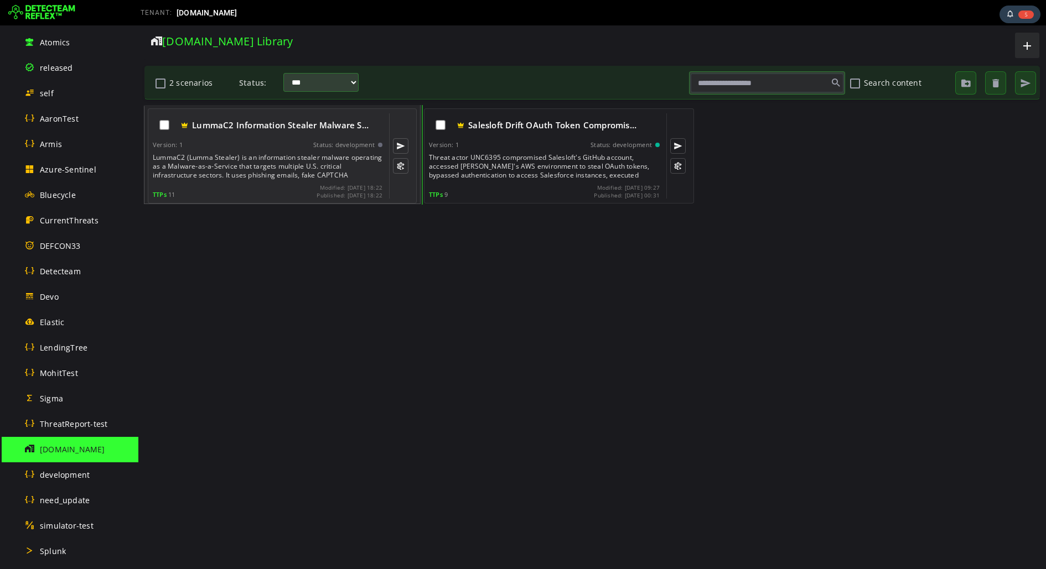
click at [312, 148] on div "LummaC2 Information Stealer Malware S… Version: 1 Status: development LummaC2 (…" at bounding box center [268, 155] width 230 height 85
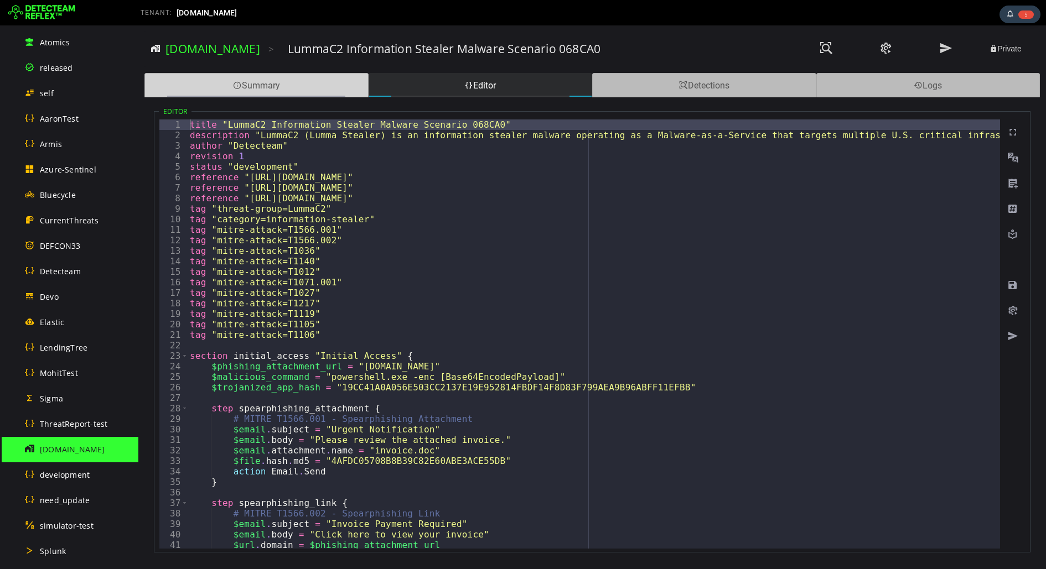
click at [290, 76] on div "Summary" at bounding box center [256, 85] width 224 height 24
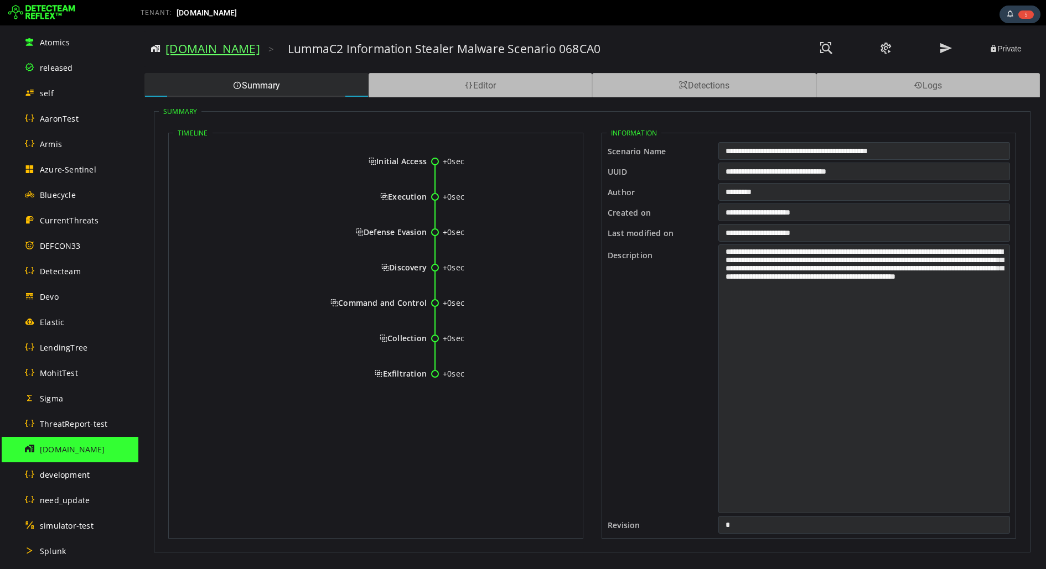
click at [222, 51] on link "[DOMAIN_NAME]" at bounding box center [212, 48] width 95 height 15
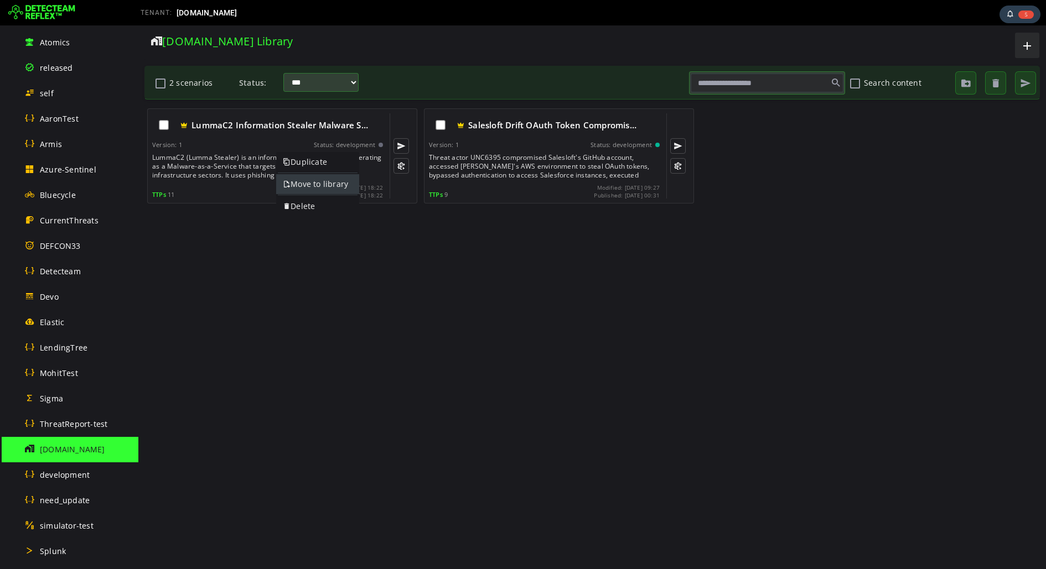
click at [299, 184] on link "Move to library" at bounding box center [317, 184] width 83 height 20
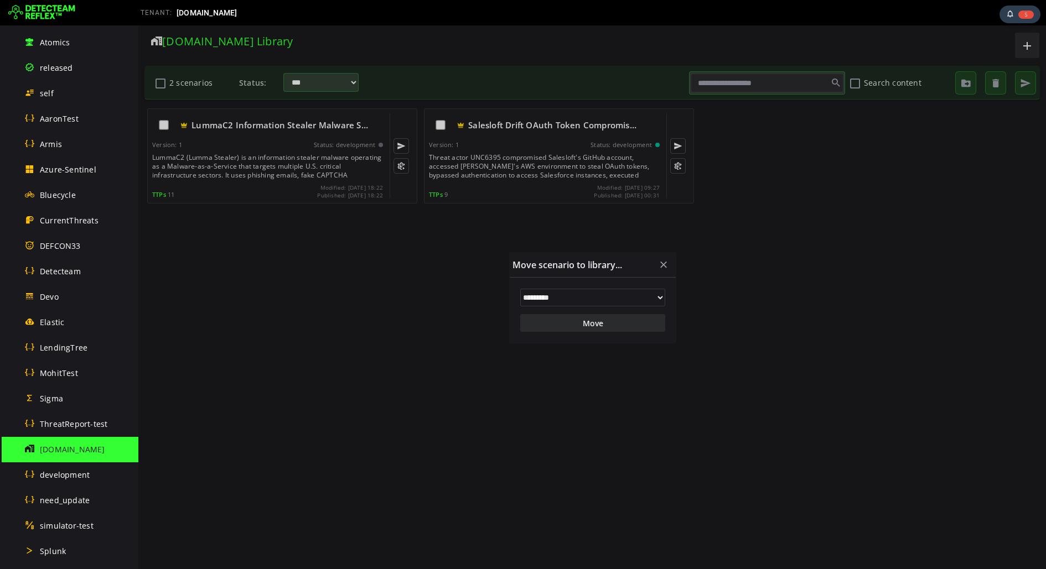
click at [559, 299] on select "**********" at bounding box center [592, 298] width 145 height 18
select select "**"
click at [520, 289] on select "**********" at bounding box center [592, 298] width 145 height 18
click at [569, 327] on button "Move" at bounding box center [592, 323] width 145 height 18
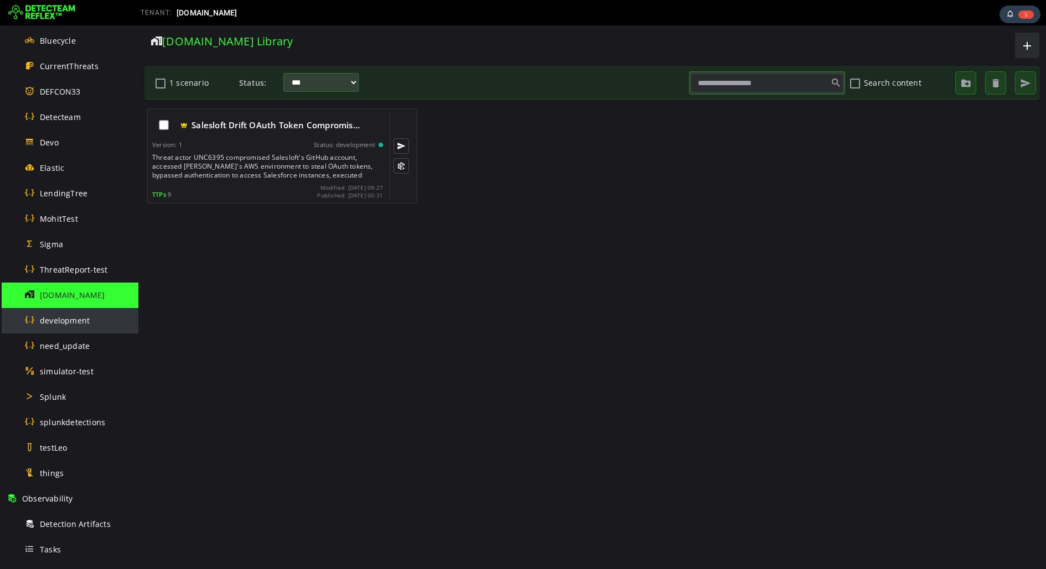
scroll to position [491, 0]
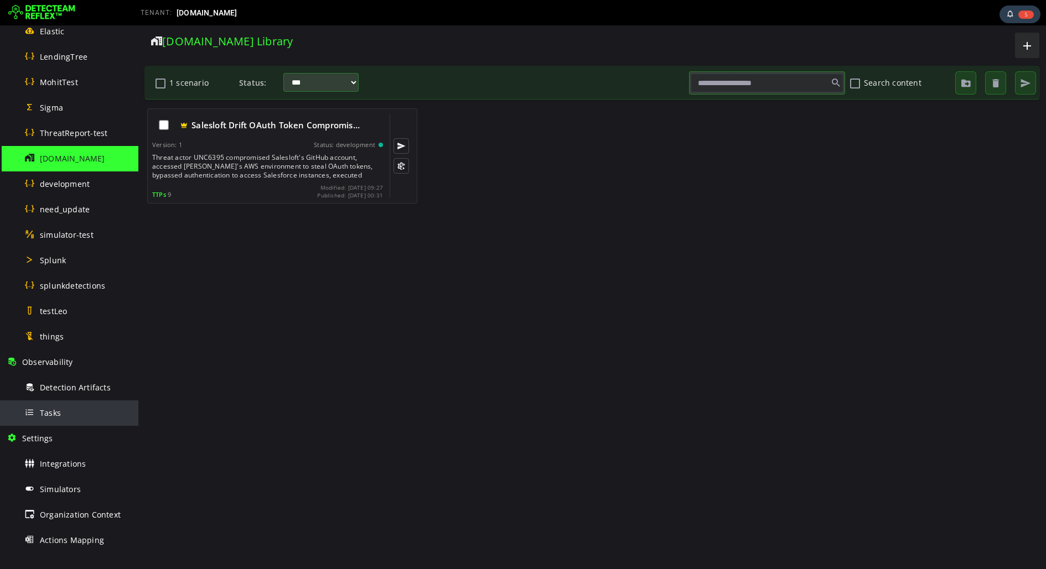
click at [61, 401] on div "Tasks" at bounding box center [77, 413] width 107 height 25
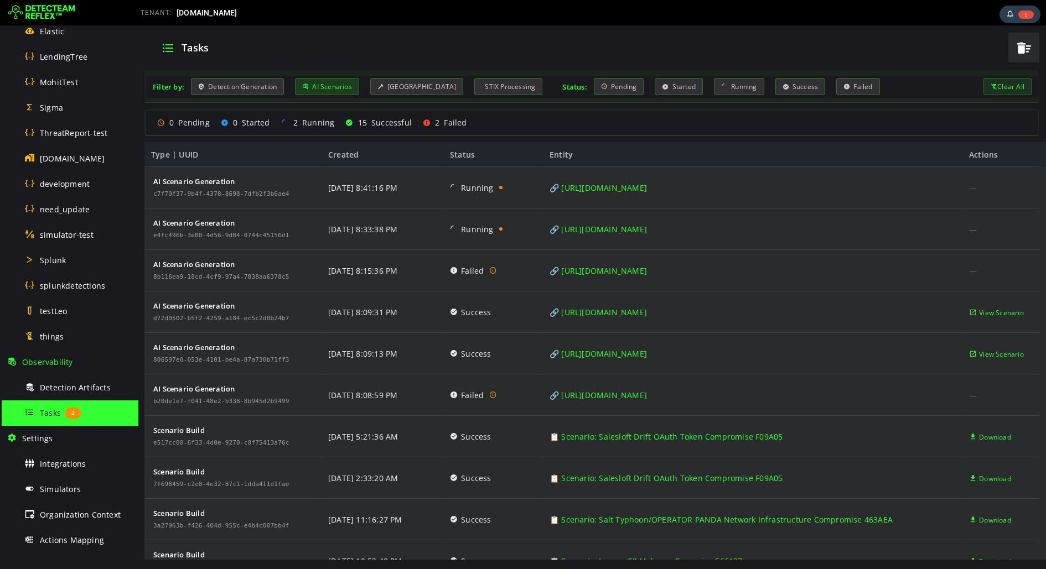
click at [326, 81] on div "AI Scenarios" at bounding box center [327, 86] width 64 height 17
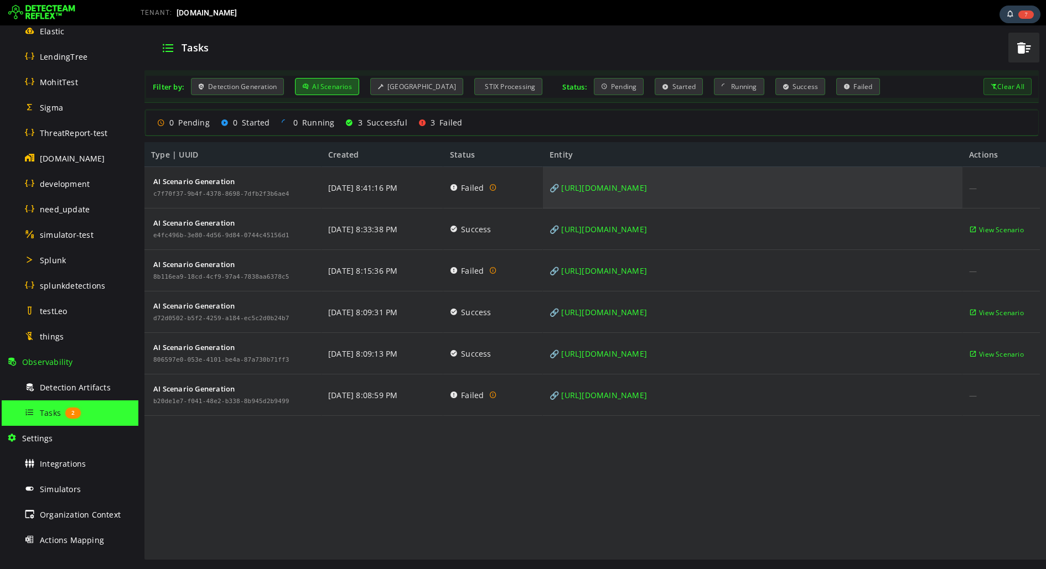
copy link "ttps://www.cisa.gov/news-events/cybersecurity-advisories/aa25-163a"
drag, startPoint x: 844, startPoint y: 186, endPoint x: 559, endPoint y: 178, distance: 285.1
click at [559, 178] on div "🔗 https://www.cisa.gov/news-events/cybersecurity-advisories/aa25-163a" at bounding box center [752, 187] width 419 height 41
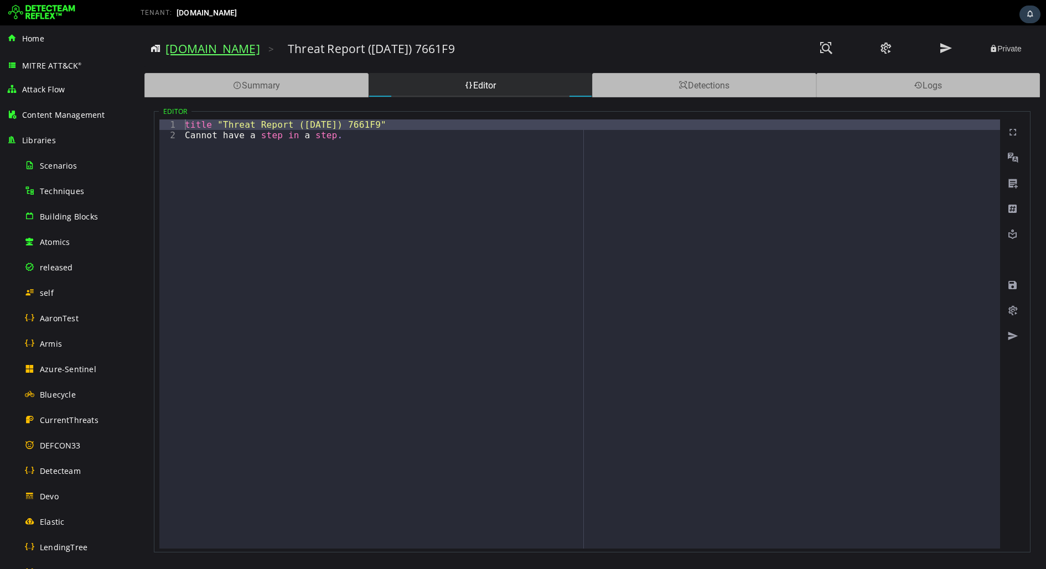
click at [212, 49] on link "[DOMAIN_NAME]" at bounding box center [212, 48] width 95 height 15
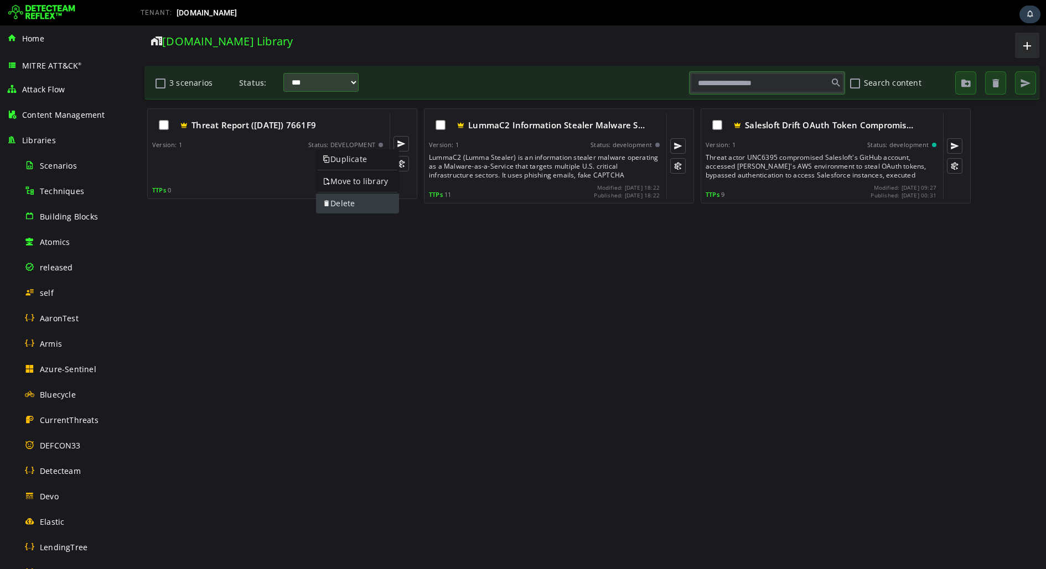
click at [335, 200] on link "Delete" at bounding box center [357, 204] width 83 height 20
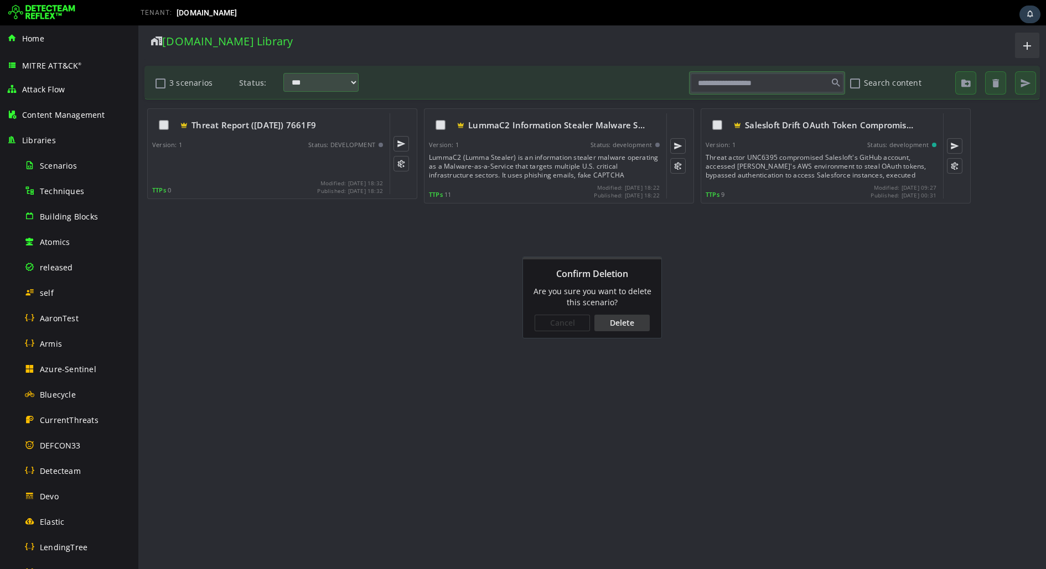
click at [622, 322] on div "Delete" at bounding box center [621, 323] width 55 height 17
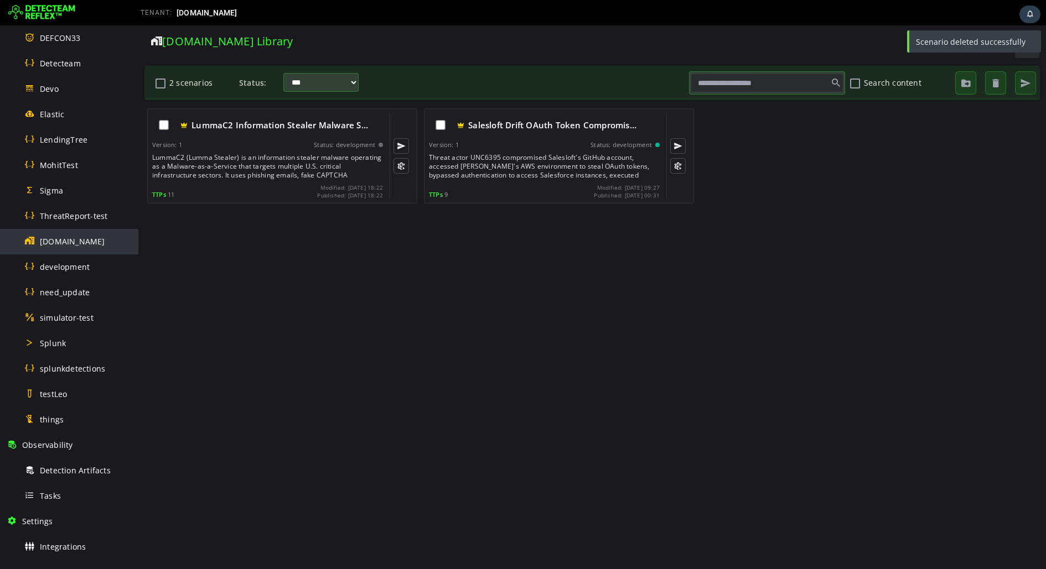
scroll to position [449, 0]
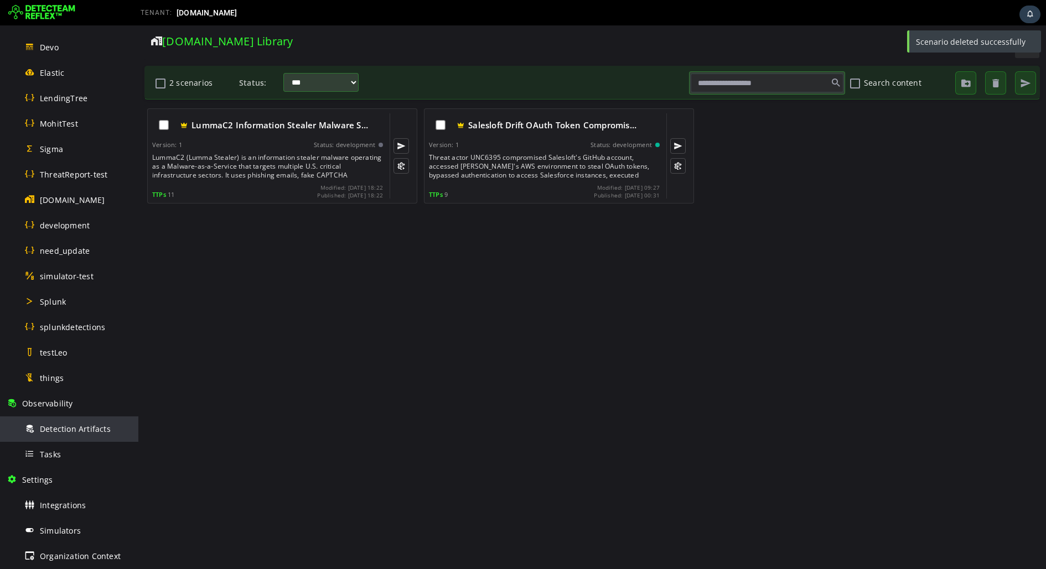
click at [58, 439] on div "Detection Artifacts" at bounding box center [77, 429] width 107 height 25
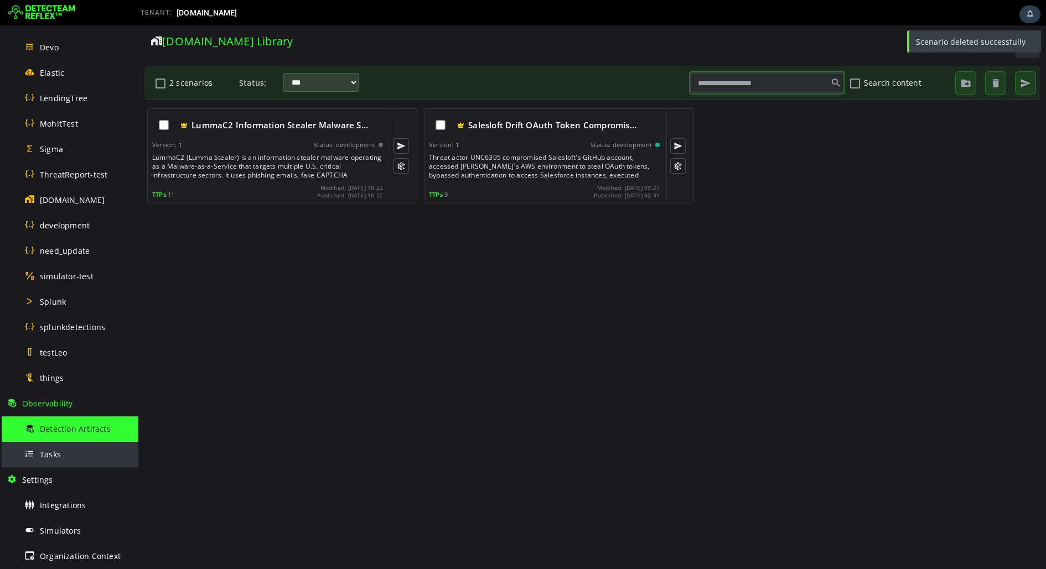
click at [55, 454] on span "Tasks" at bounding box center [50, 454] width 21 height 11
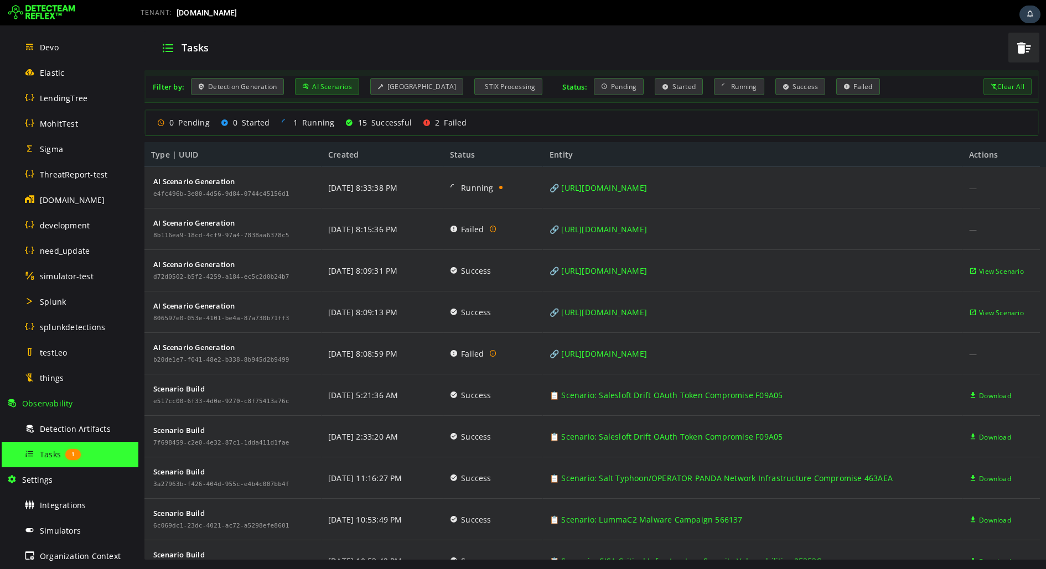
click at [318, 88] on div "AI Scenarios" at bounding box center [327, 86] width 64 height 17
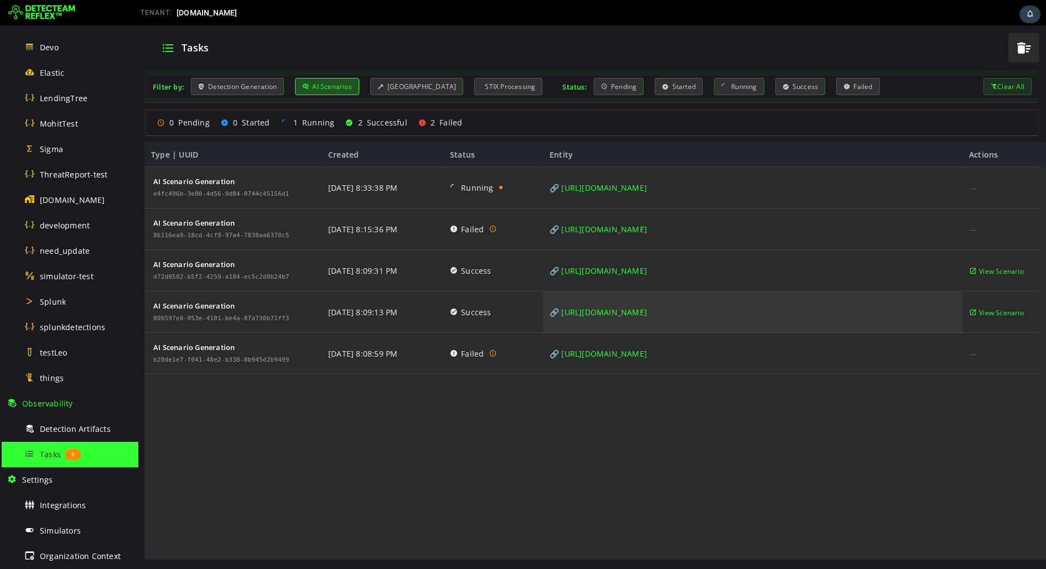
drag, startPoint x: 832, startPoint y: 313, endPoint x: 556, endPoint y: 314, distance: 276.1
click at [556, 314] on div "🔗 [URL][DOMAIN_NAME]" at bounding box center [752, 312] width 419 height 41
copy link "https://www.cisa.gov/news-events/cybersecurity-advisories/aa25-163a"
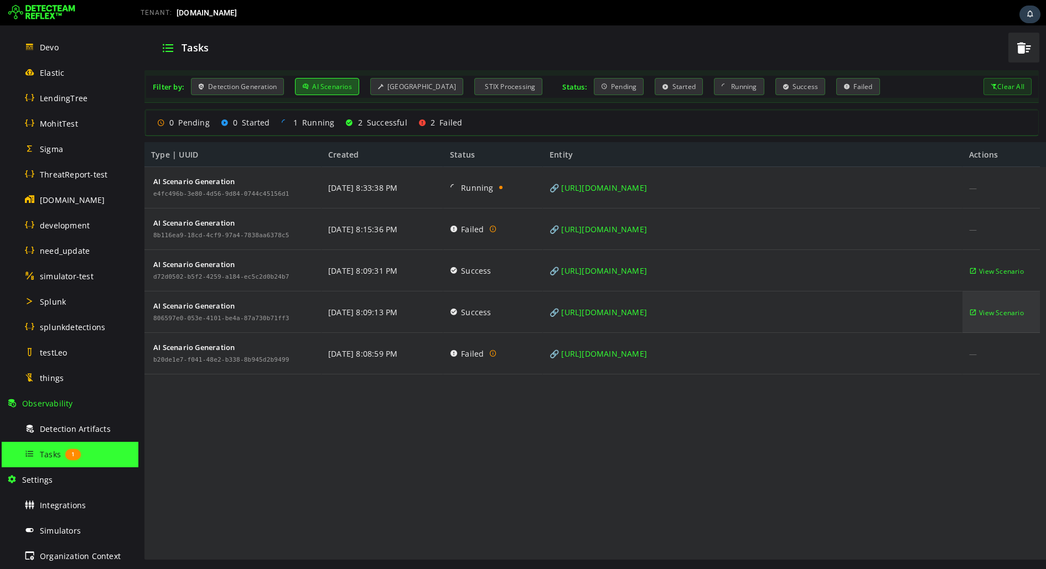
click at [984, 318] on span "View Scenario" at bounding box center [1001, 312] width 45 height 41
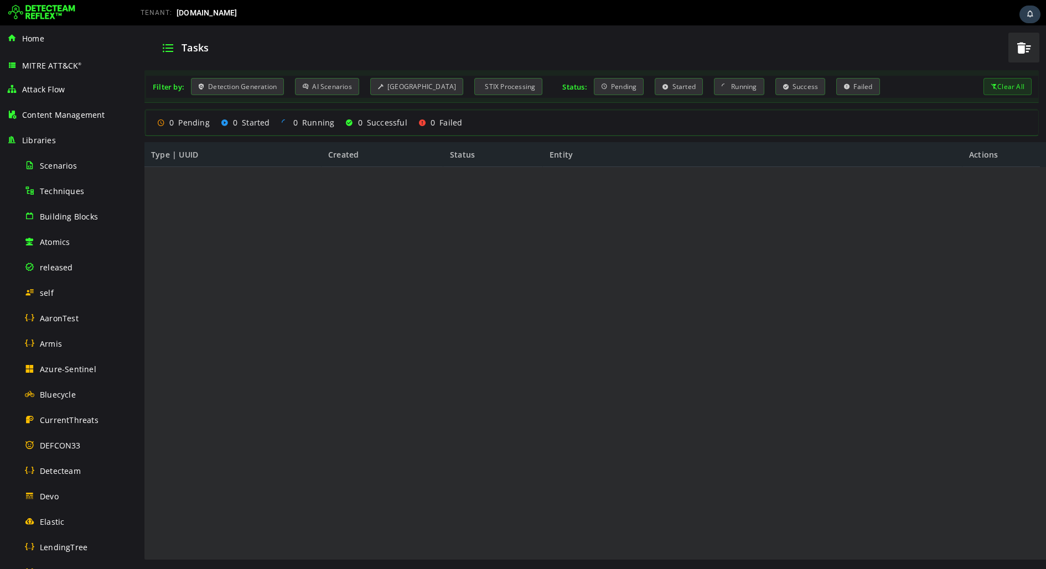
click at [55, 12] on img at bounding box center [41, 13] width 67 height 18
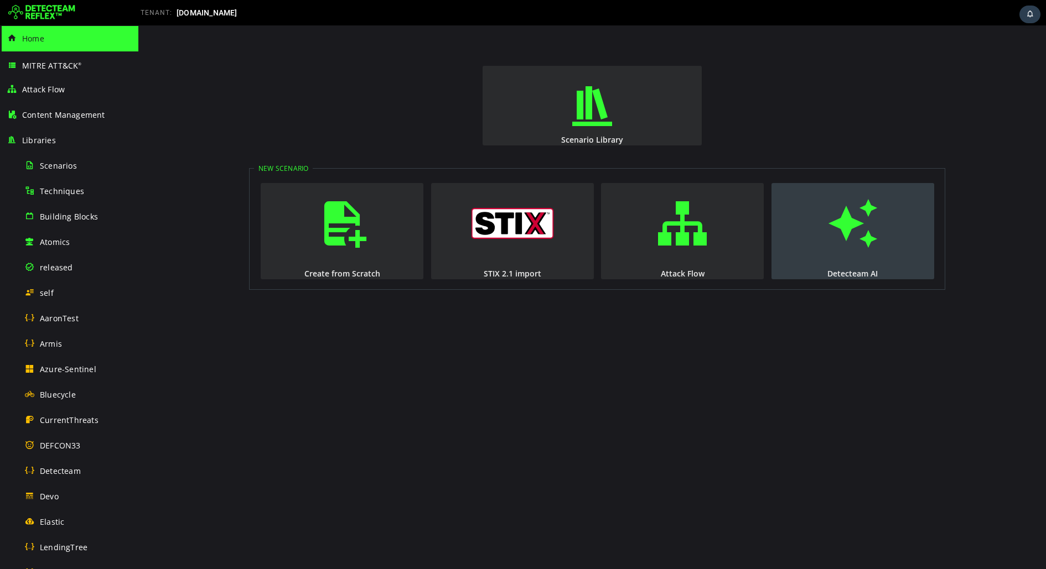
click at [901, 252] on button "Detecteam AI" at bounding box center [852, 231] width 163 height 96
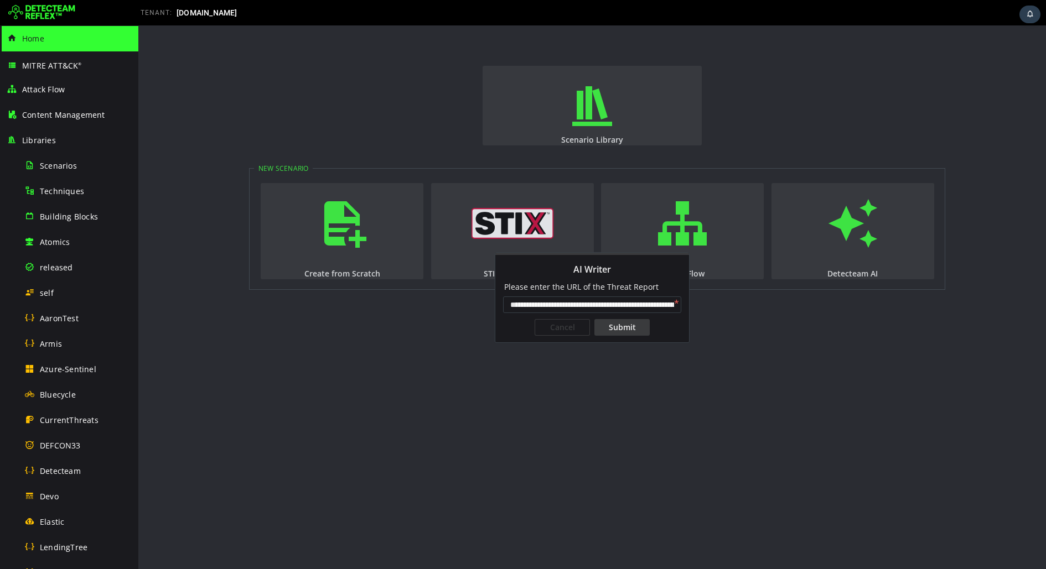
scroll to position [0, 90]
type input "**********"
click at [636, 330] on div "Submit" at bounding box center [621, 327] width 55 height 17
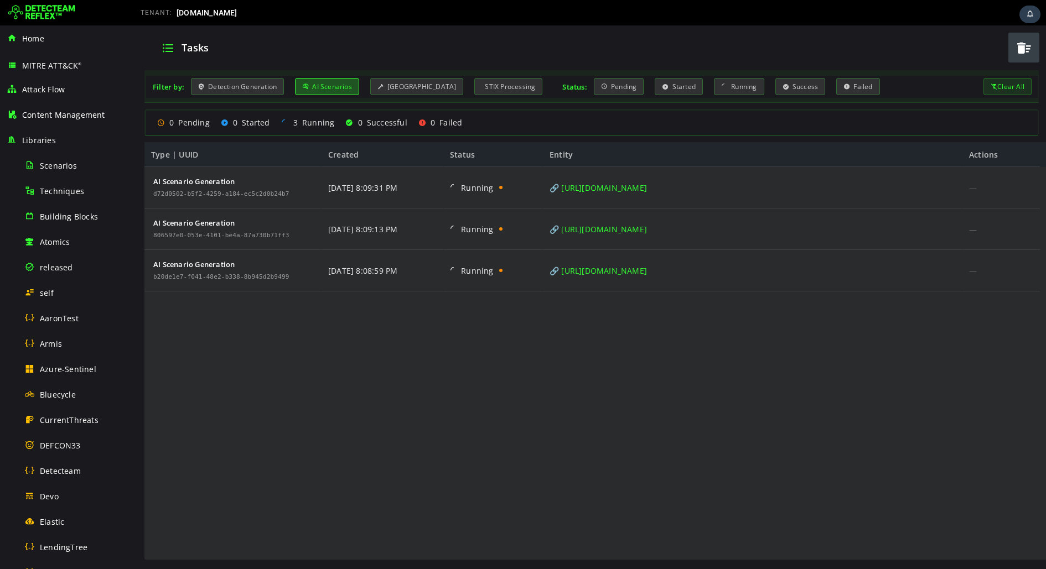
scroll to position [396, 0]
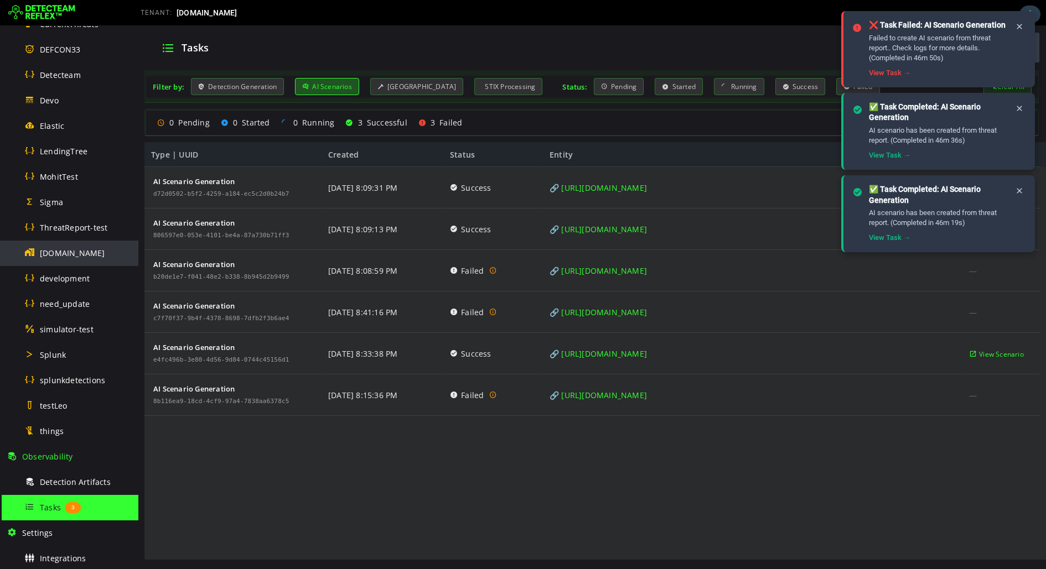
click at [67, 256] on span "[DOMAIN_NAME]" at bounding box center [72, 253] width 65 height 11
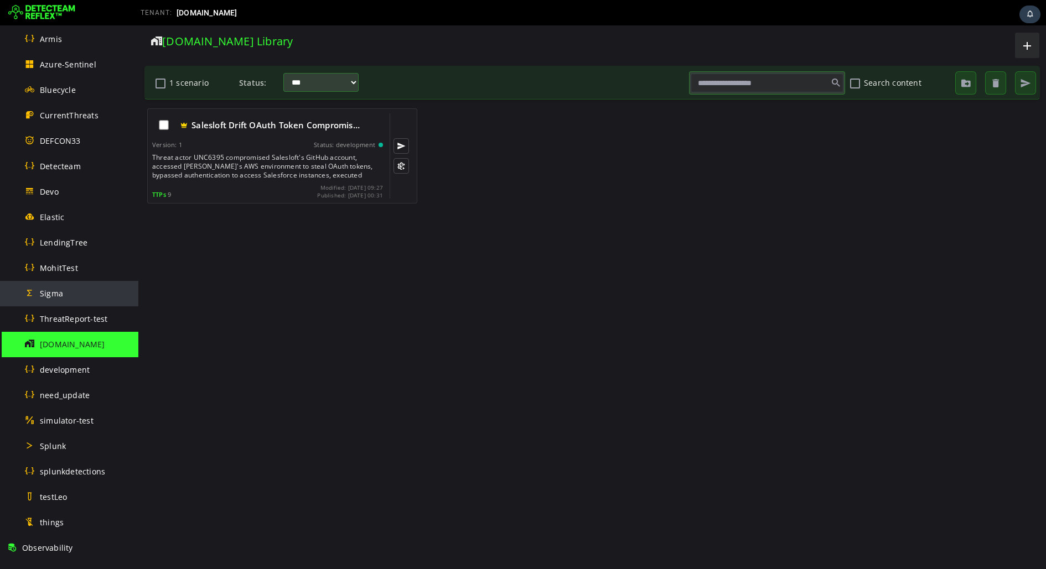
scroll to position [306, 0]
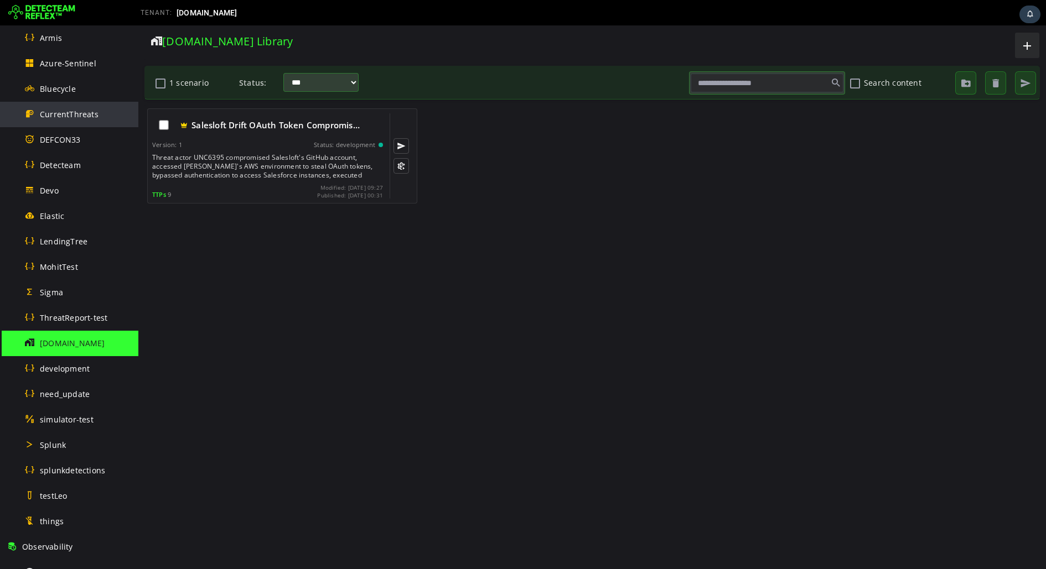
click at [65, 125] on div "CurrentThreats" at bounding box center [77, 114] width 107 height 25
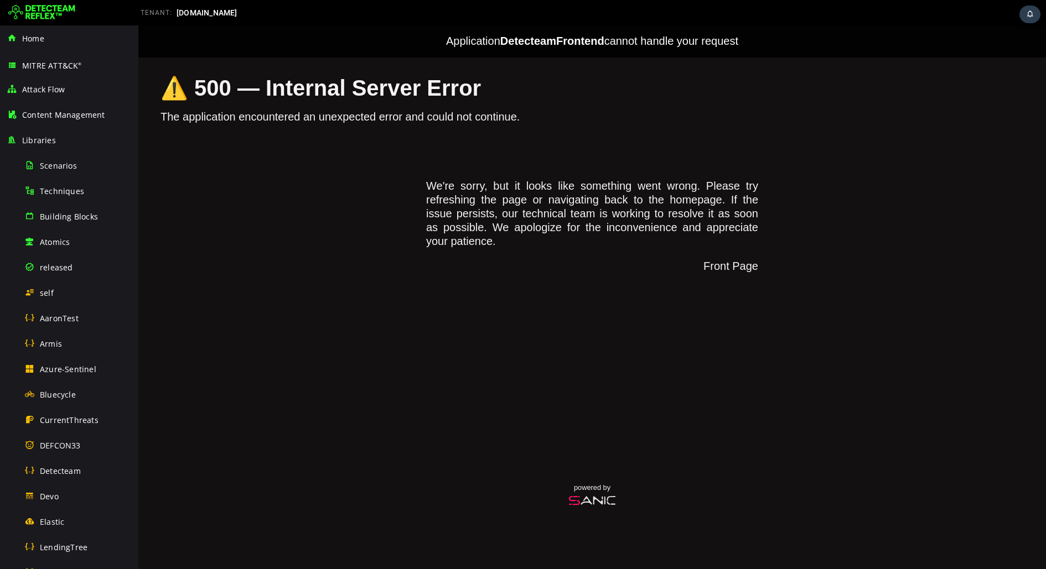
click at [41, 9] on img at bounding box center [41, 13] width 67 height 18
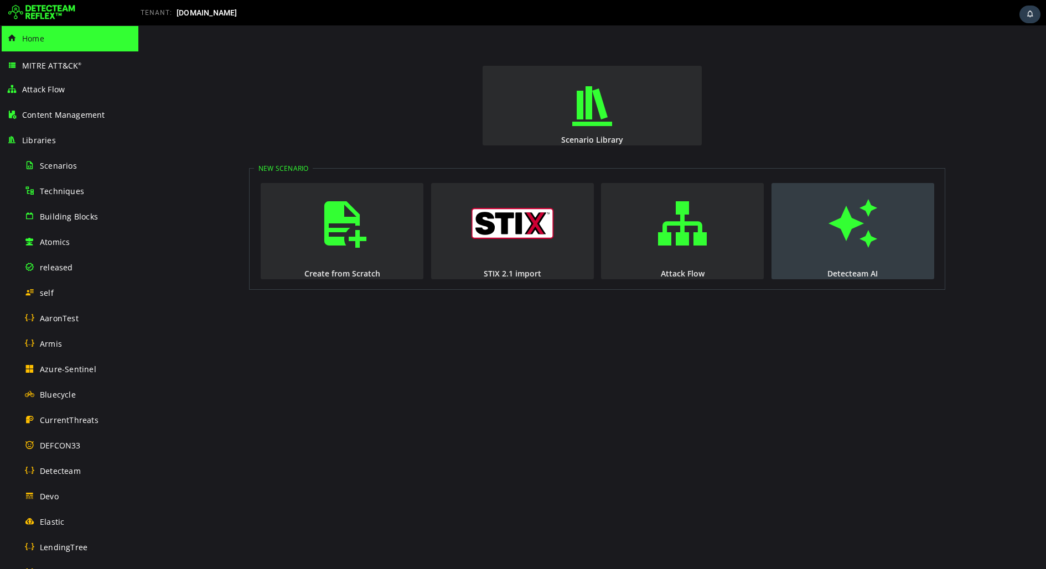
click at [816, 271] on div "Detecteam AI" at bounding box center [852, 273] width 165 height 11
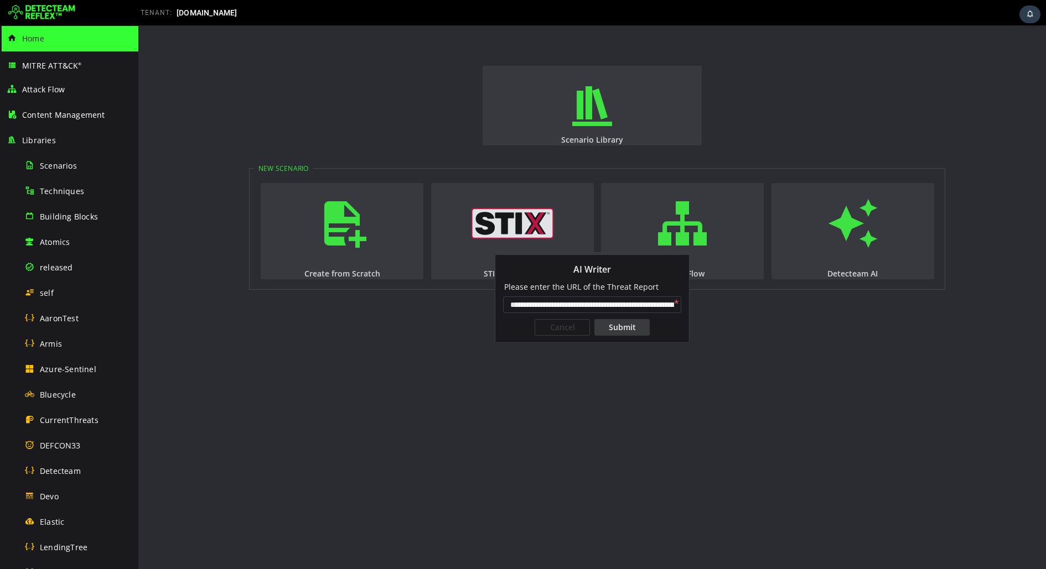
scroll to position [0, 89]
type input "**********"
click at [610, 335] on div "Submit" at bounding box center [621, 327] width 55 height 17
